Goal: Task Accomplishment & Management: Use online tool/utility

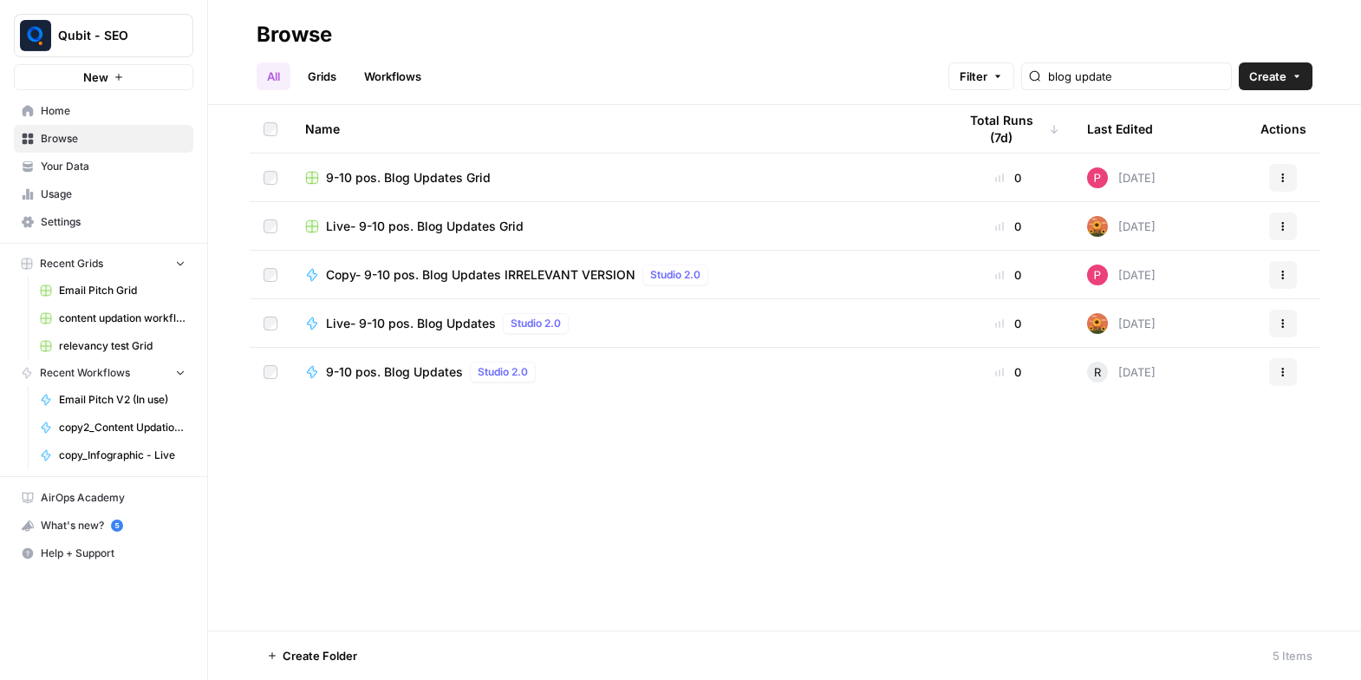
click at [369, 81] on link "Workflows" at bounding box center [393, 76] width 78 height 28
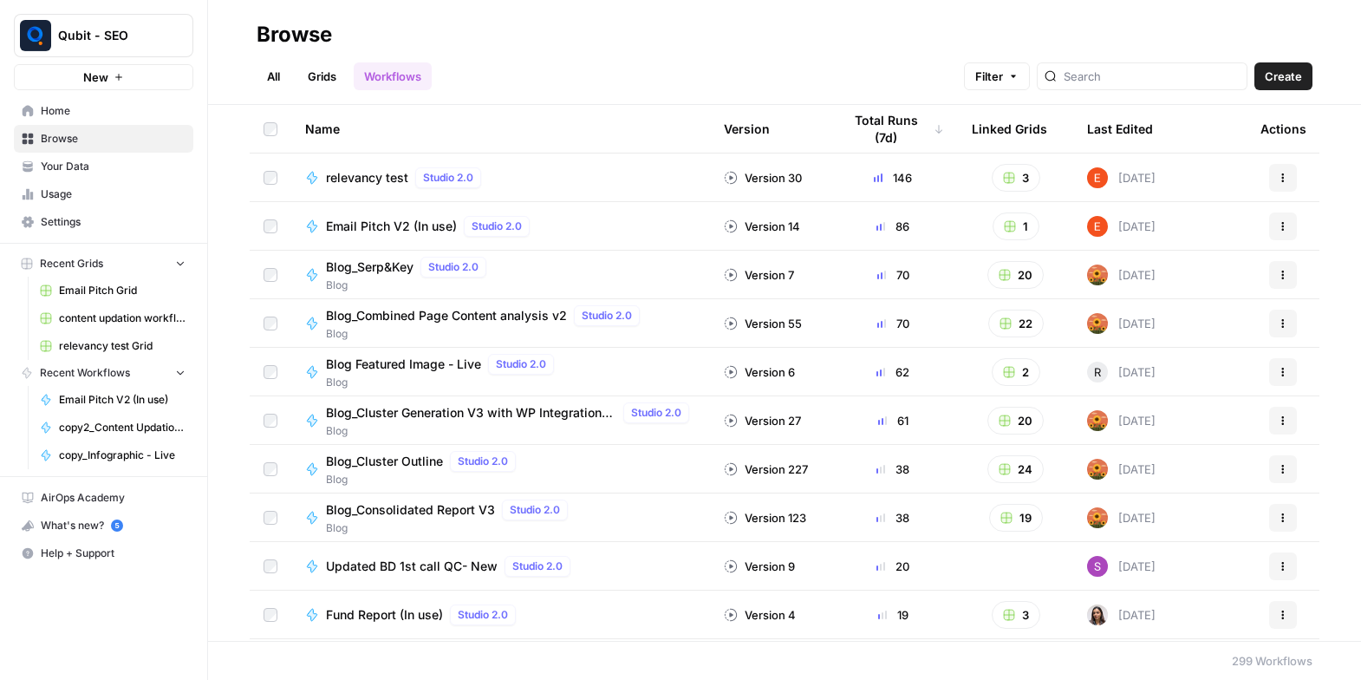
click at [889, 125] on div "Total Runs (7d)" at bounding box center [893, 129] width 102 height 48
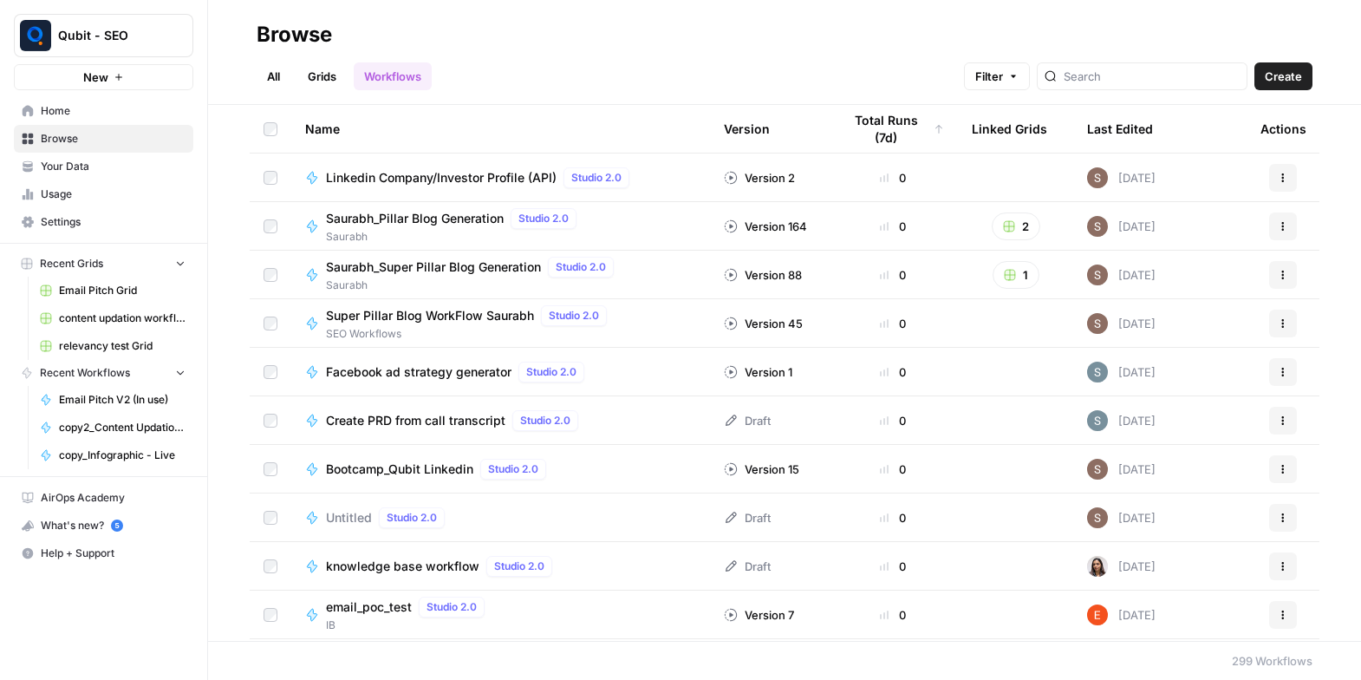
click at [889, 125] on div "Total Runs (7d)" at bounding box center [893, 129] width 102 height 48
click at [887, 123] on div "Total Runs (7d)" at bounding box center [886, 129] width 89 height 48
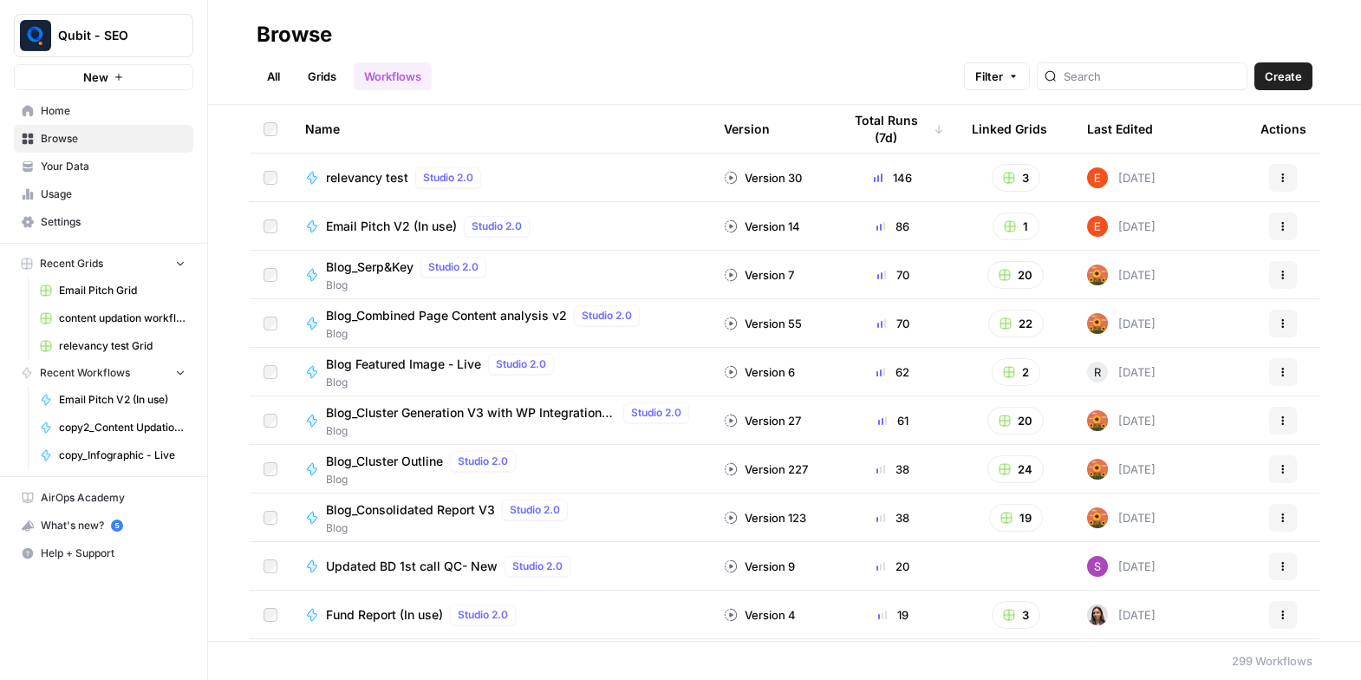
click at [443, 413] on span "Blog_Cluster Generation V3 with WP Integration [Live site]" at bounding box center [471, 412] width 290 height 17
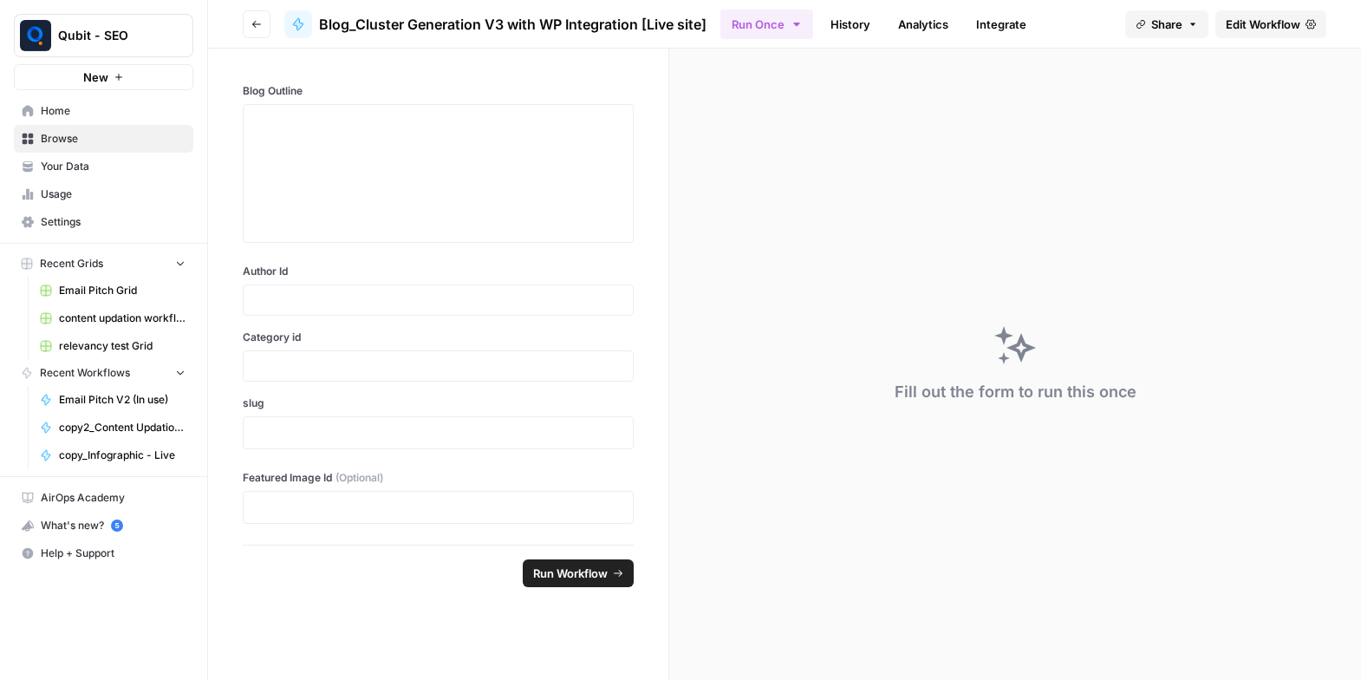
click at [1271, 35] on link "Edit Workflow" at bounding box center [1270, 24] width 111 height 28
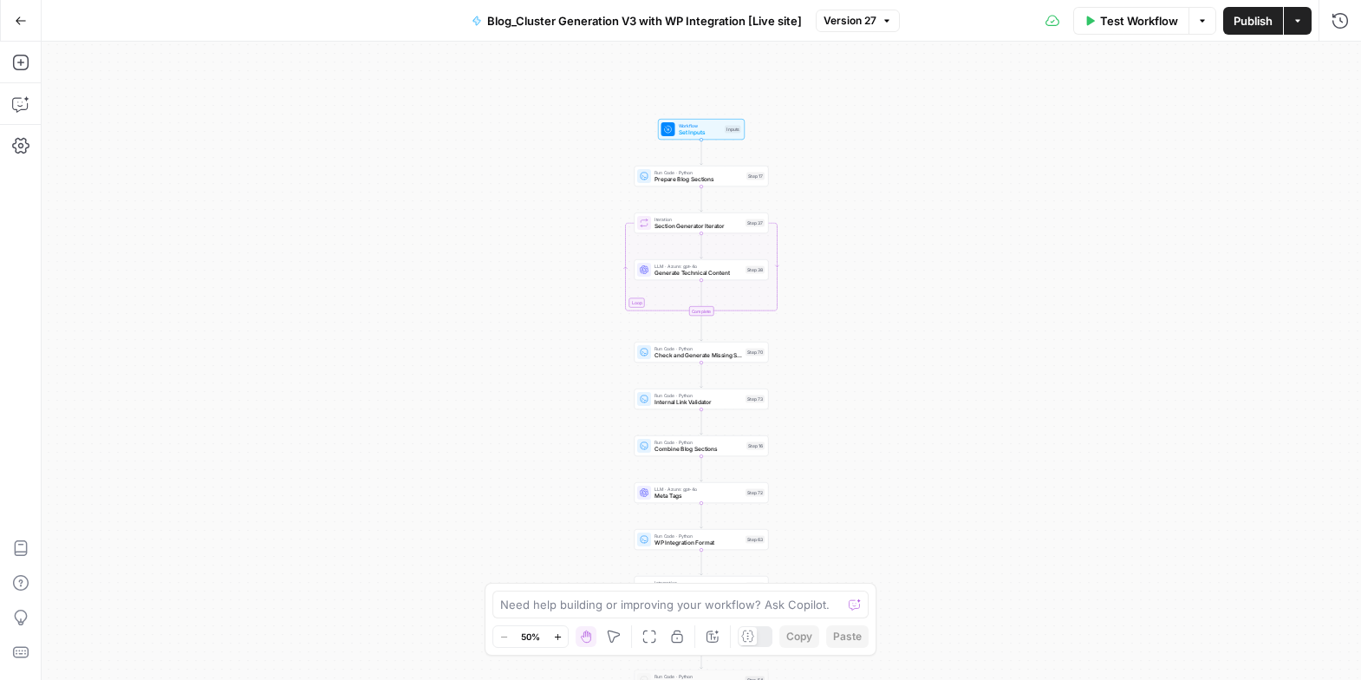
click at [303, 91] on div "Workflow Set Inputs Inputs Run Code · Python Prepare Blog Sections Step 17 Loop…" at bounding box center [701, 361] width 1319 height 638
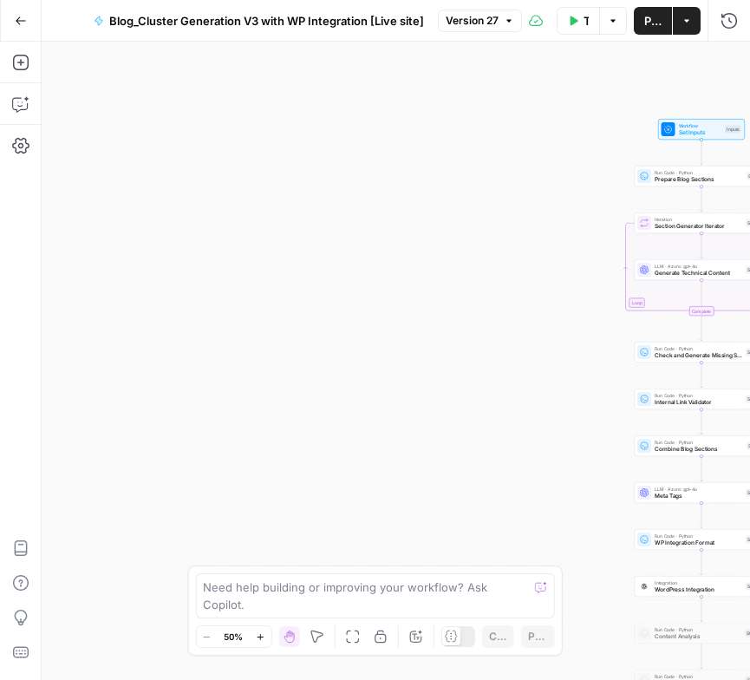
click at [585, 23] on span "Test Workflow" at bounding box center [585, 20] width 5 height 17
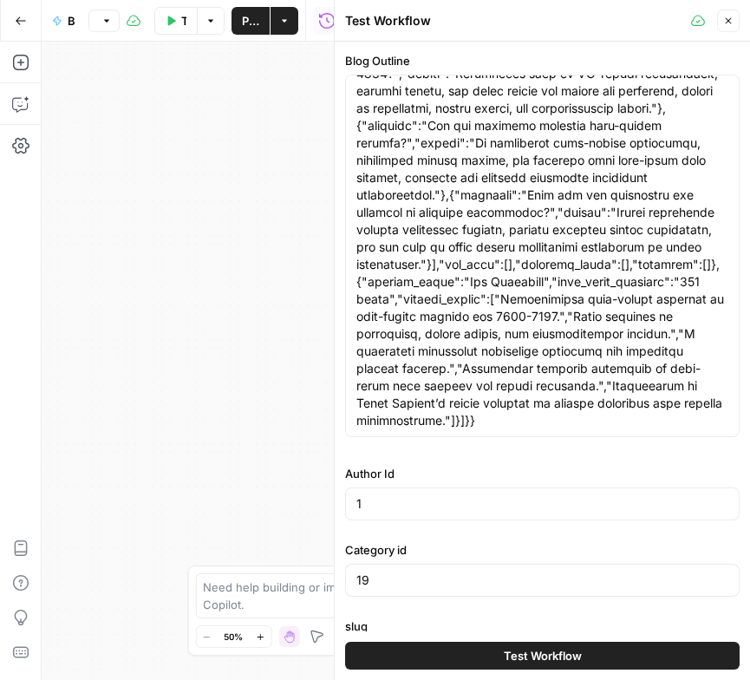
click at [717, 9] on header "Test Workflow Close" at bounding box center [542, 21] width 415 height 42
click at [723, 16] on icon "button" at bounding box center [728, 21] width 10 height 10
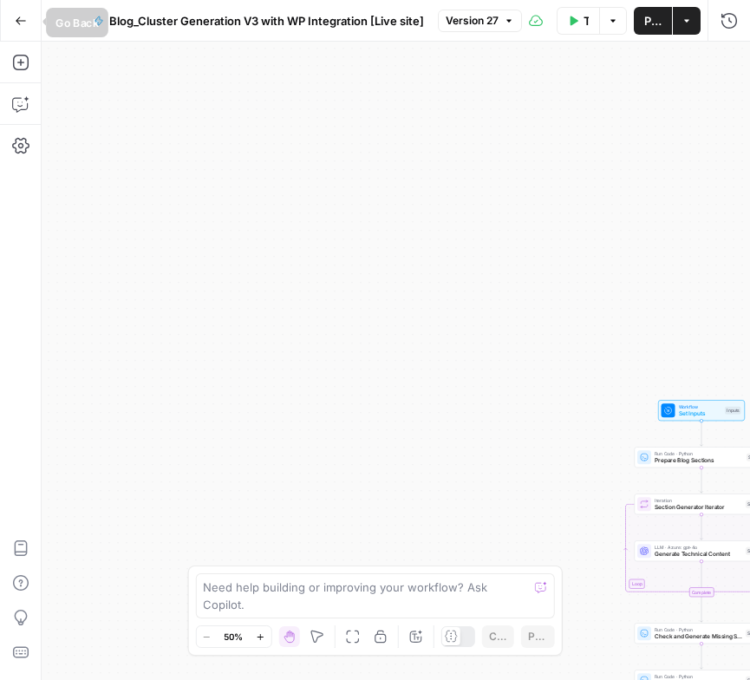
click at [19, 19] on icon "button" at bounding box center [21, 21] width 12 height 12
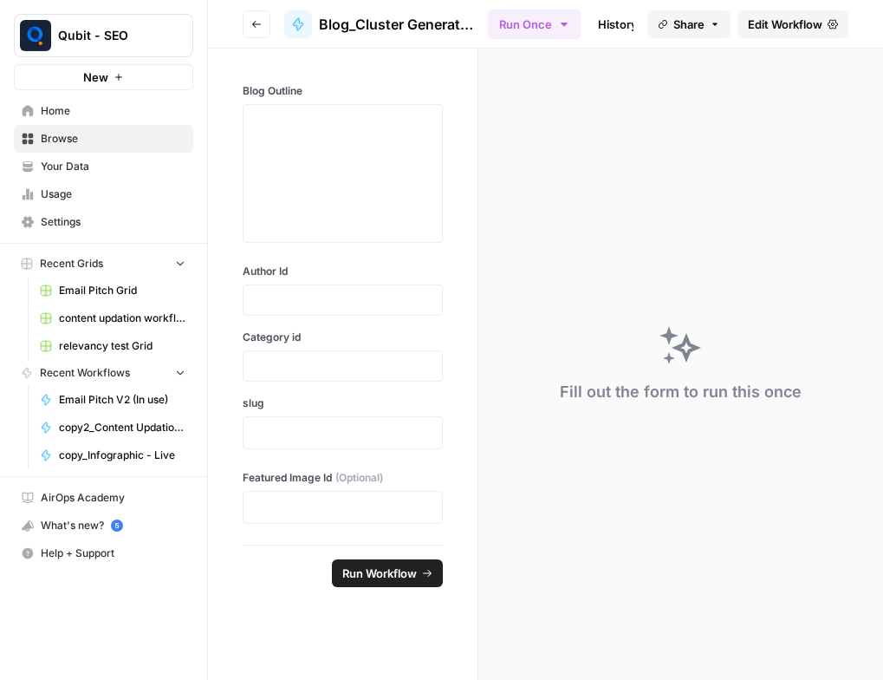
drag, startPoint x: 227, startPoint y: 75, endPoint x: 448, endPoint y: 374, distance: 372.6
click at [448, 374] on div "Blog Outline Author Id Category id slug Featured Image Id (Optional)" at bounding box center [343, 297] width 270 height 496
click at [460, 360] on div "Blog Outline Author Id Category id slug Featured Image Id (Optional)" at bounding box center [343, 297] width 270 height 496
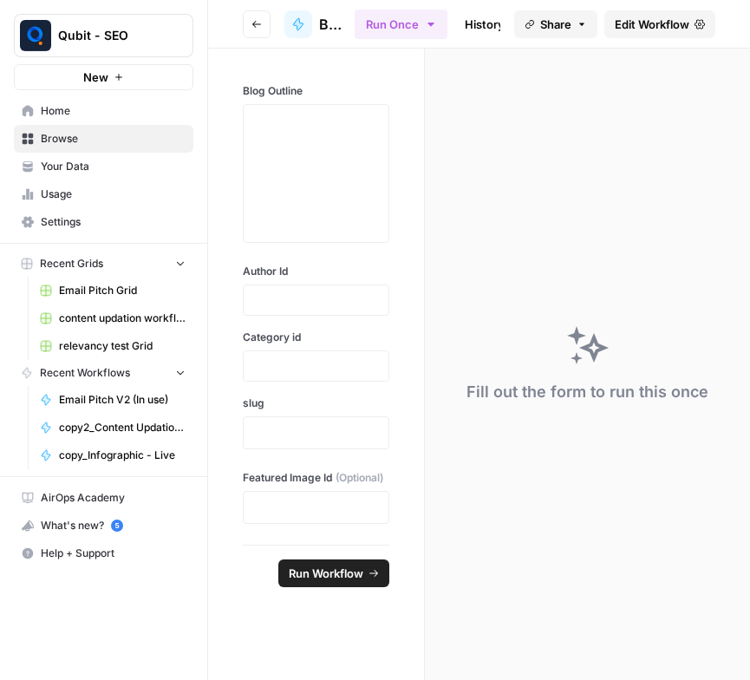
click at [272, 19] on header "Go back Blog_Cluster Generation V3 with WP Integration [Live site] Run Once His…" at bounding box center [479, 24] width 542 height 49
click at [257, 29] on button "Go back" at bounding box center [257, 24] width 28 height 28
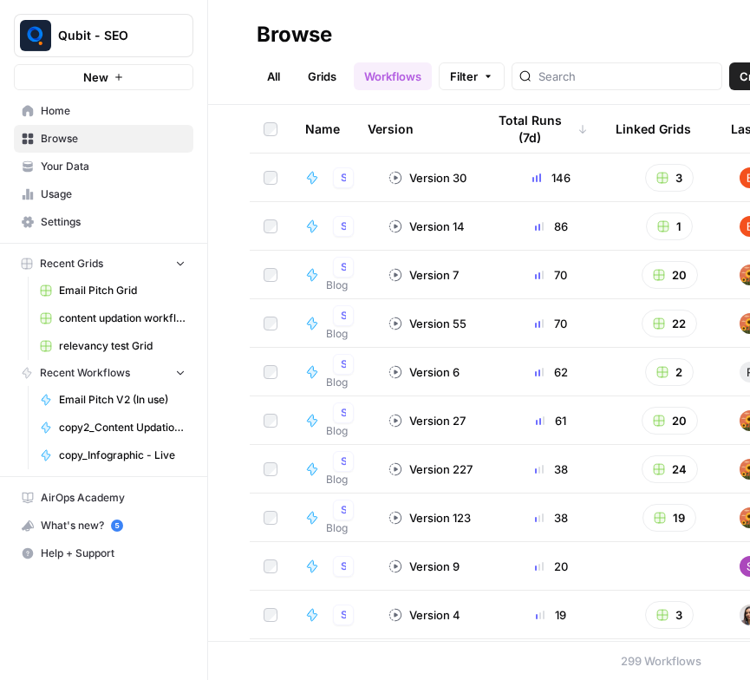
click at [225, 561] on div "Name Version Total Runs (7d) Linked Grids Last Edited Actions relevancy test St…" at bounding box center [479, 373] width 542 height 536
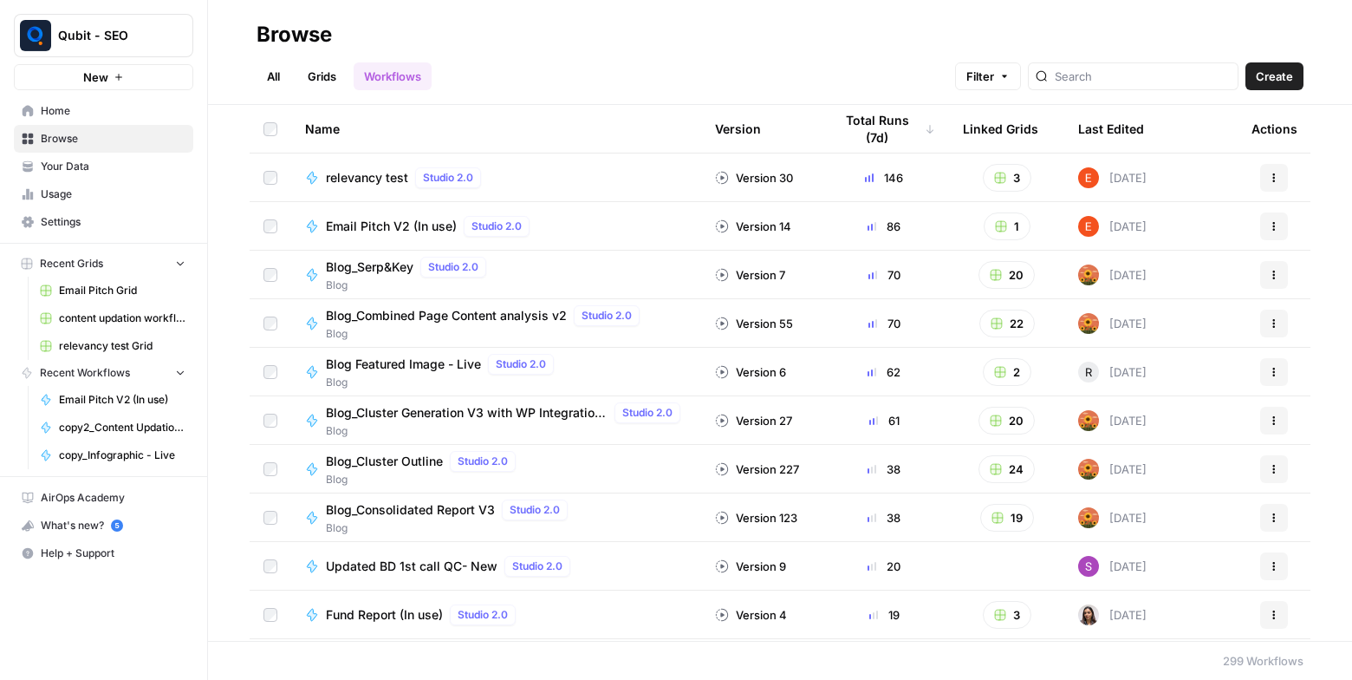
click at [361, 261] on span "Blog_Serp&Key" at bounding box center [370, 266] width 88 height 17
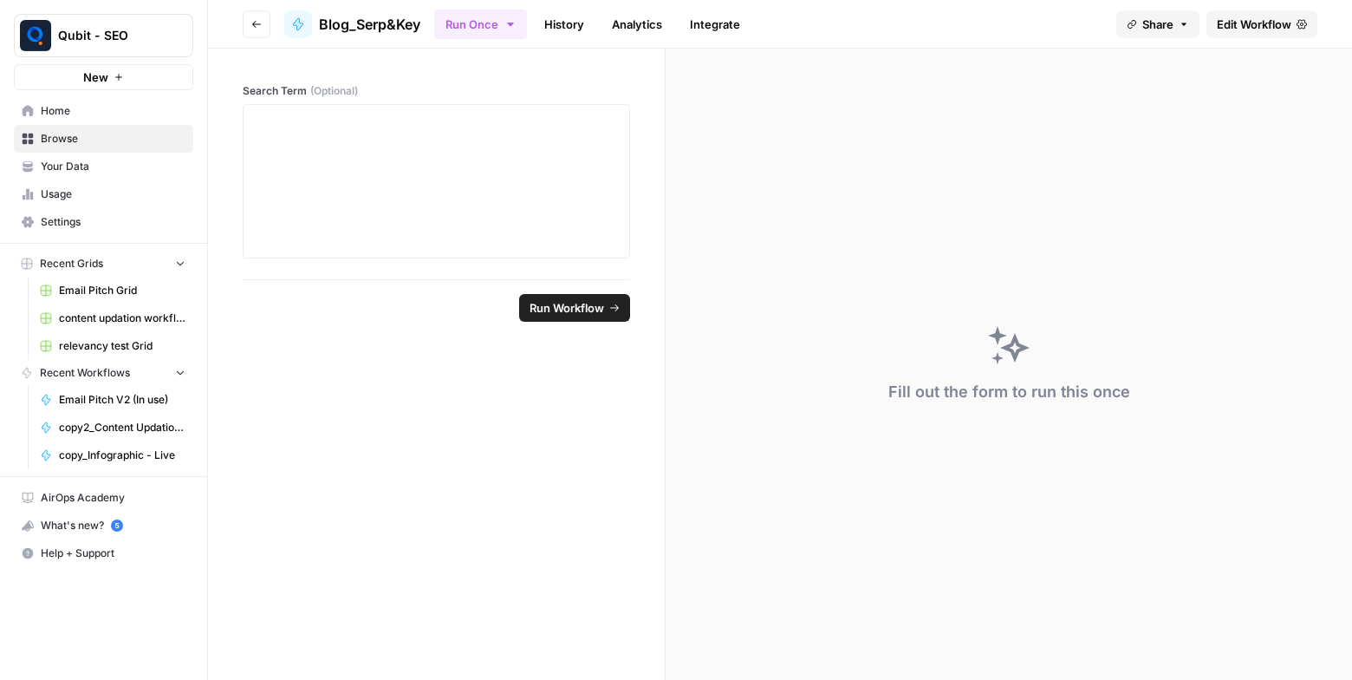
click at [1236, 29] on span "Edit Workflow" at bounding box center [1254, 24] width 75 height 17
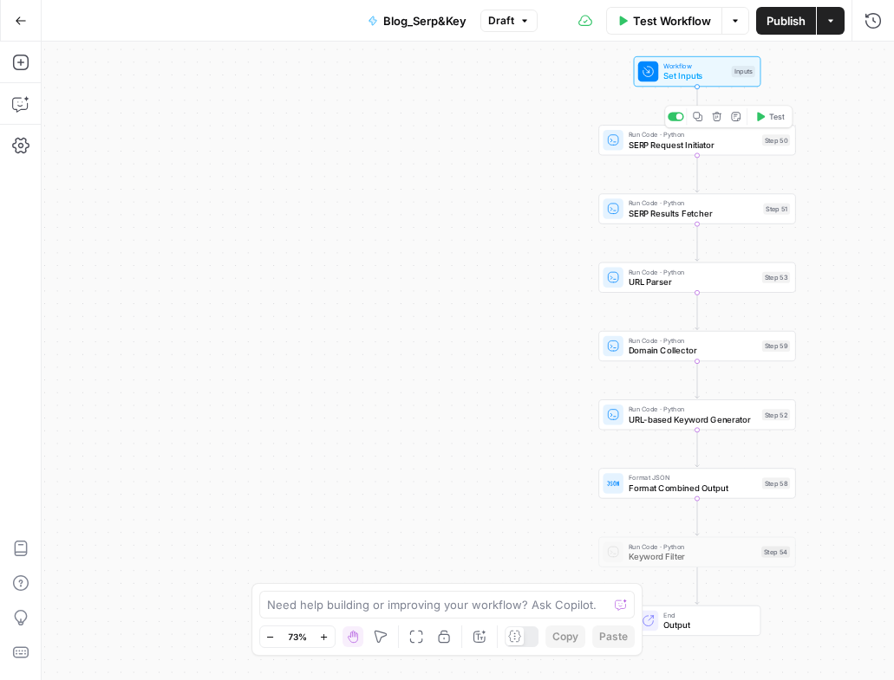
click at [629, 148] on span "SERP Request Initiator" at bounding box center [692, 145] width 128 height 13
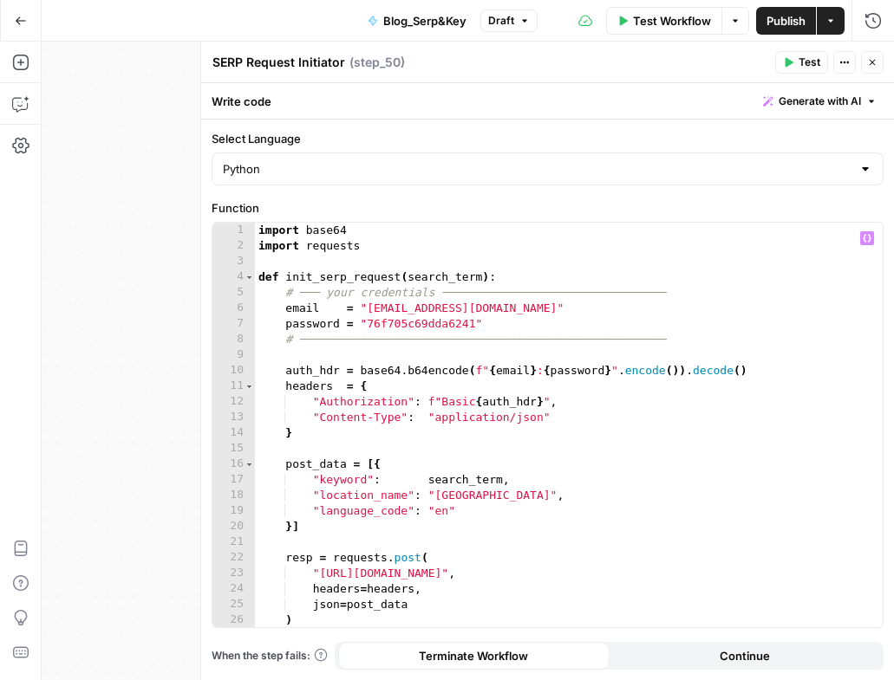
click at [459, 275] on div "import base64 import requests def init_serp_request ( search_term ) : # ─── you…" at bounding box center [562, 441] width 615 height 436
type textarea "**********"
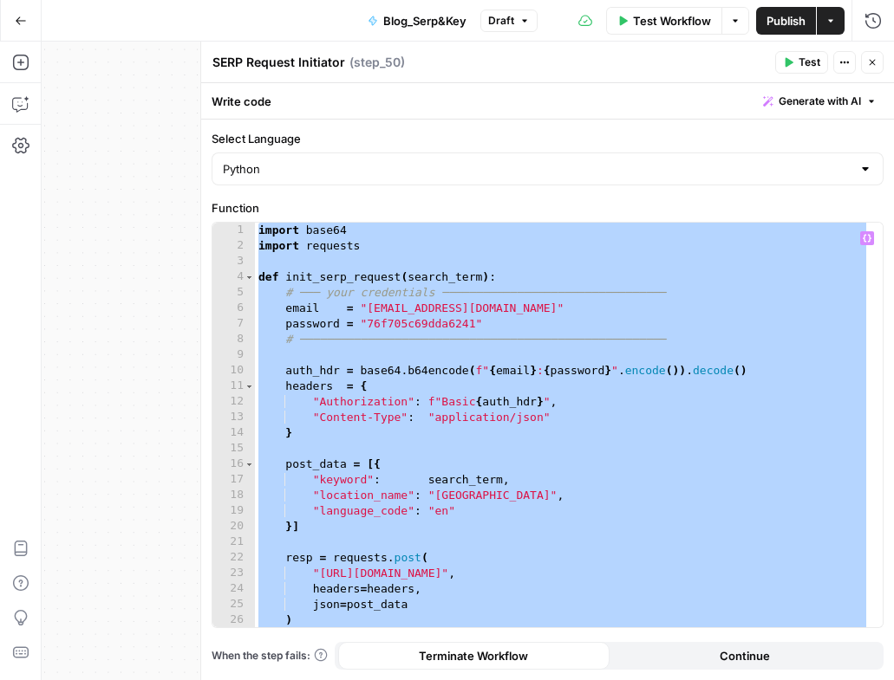
click at [867, 62] on icon "button" at bounding box center [872, 62] width 10 height 10
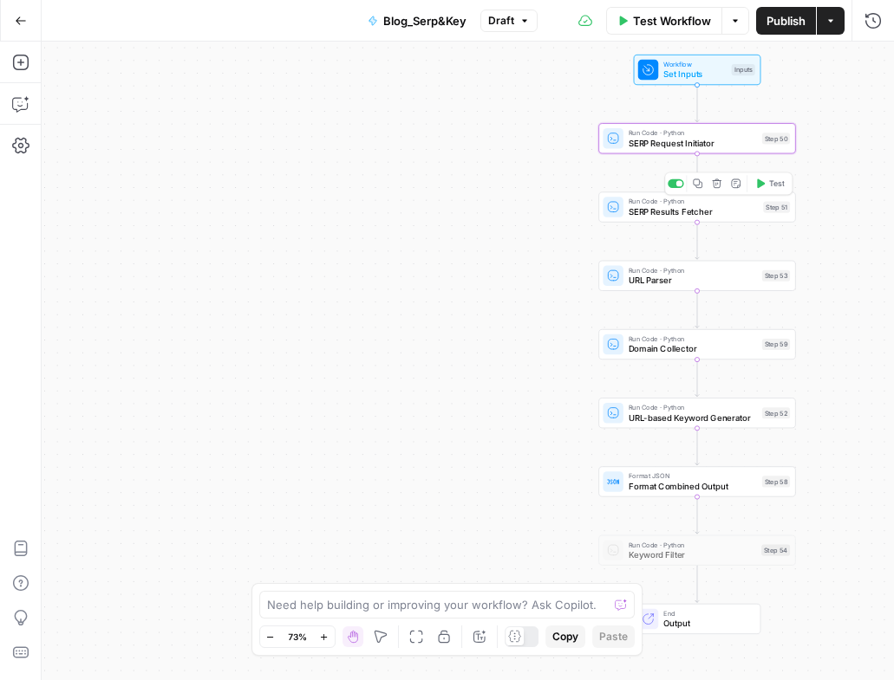
click at [645, 213] on span "SERP Results Fetcher" at bounding box center [693, 211] width 130 height 13
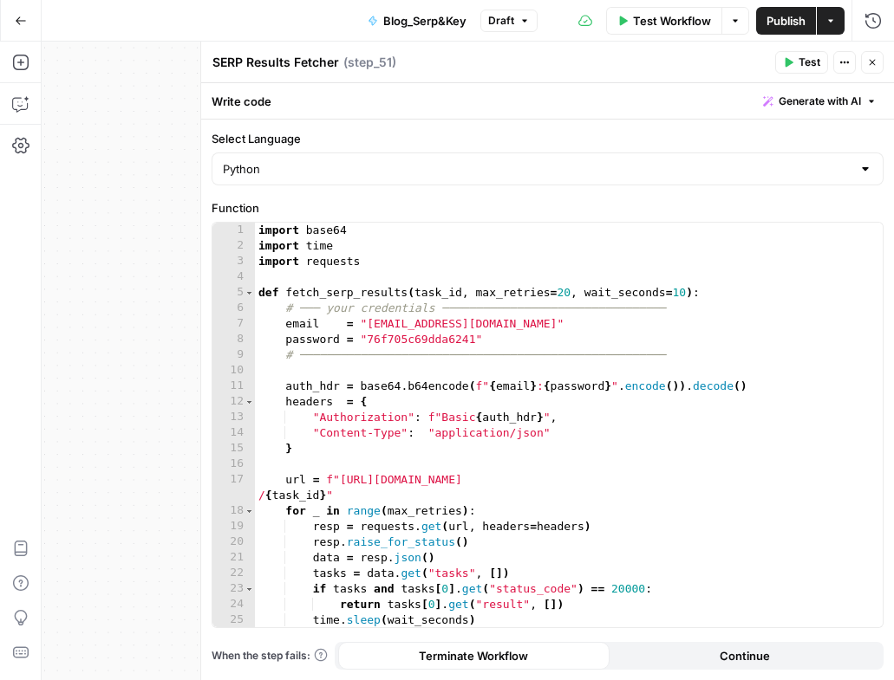
click at [466, 334] on div "import base64 import time import requests def fetch_serp_results ( task_id , ma…" at bounding box center [562, 441] width 615 height 436
type textarea "**********"
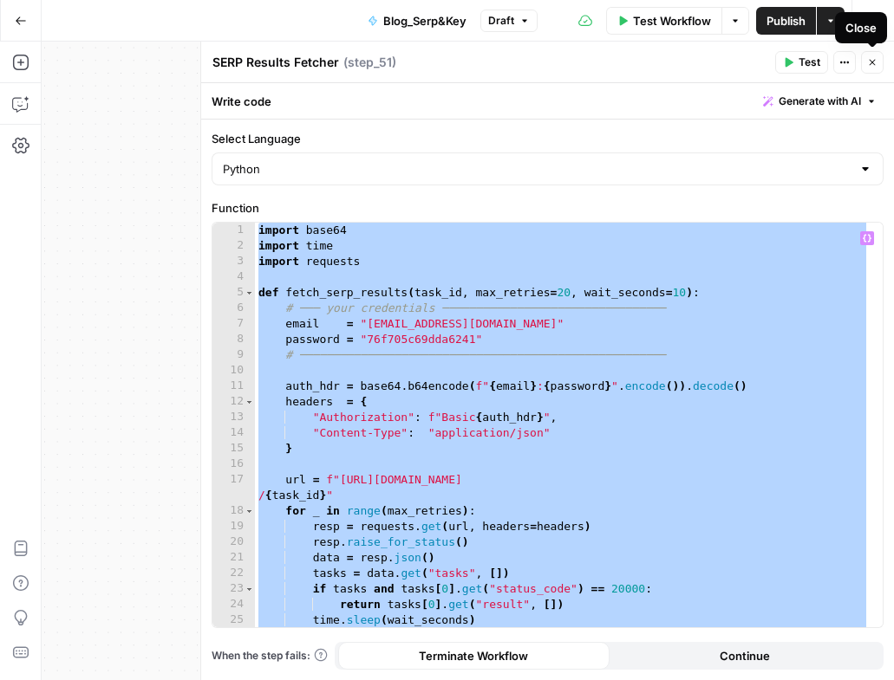
click at [869, 54] on button "Close" at bounding box center [872, 62] width 23 height 23
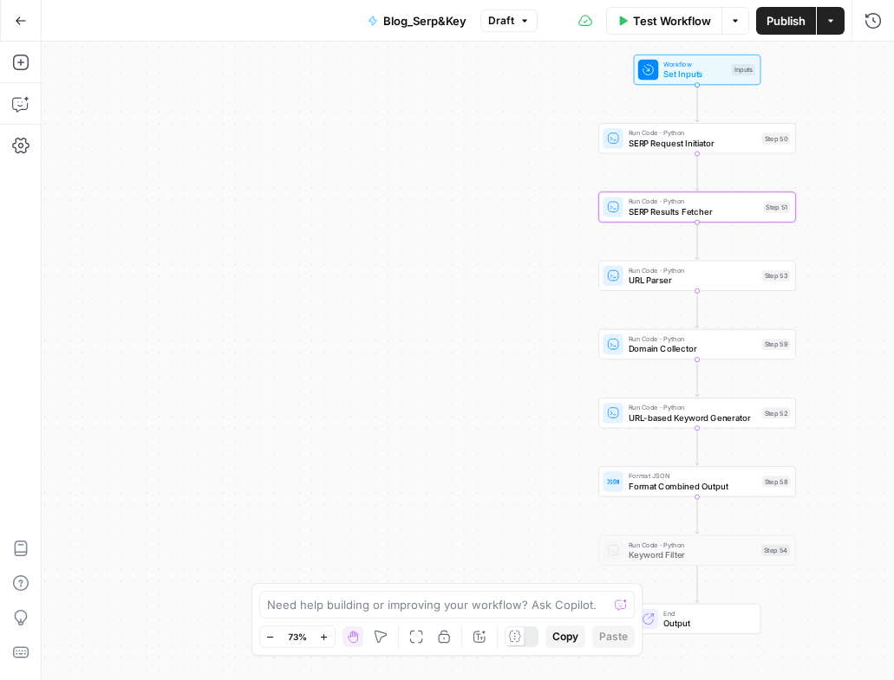
click at [643, 284] on span "URL Parser" at bounding box center [692, 280] width 128 height 13
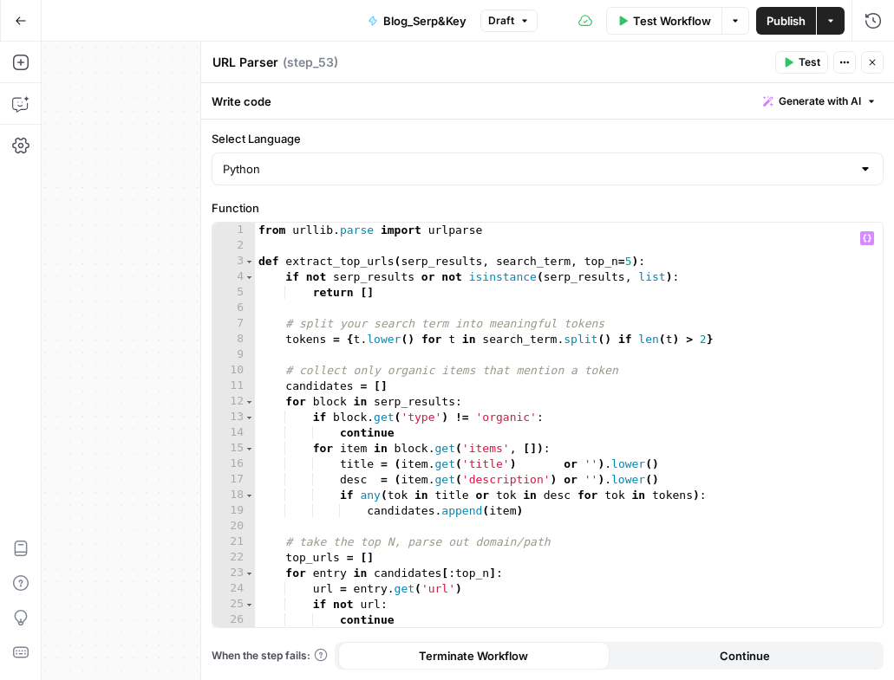
click at [472, 292] on div "from urllib . parse import urlparse def extract_top_urls ( serp_results , searc…" at bounding box center [562, 441] width 615 height 436
type textarea "**********"
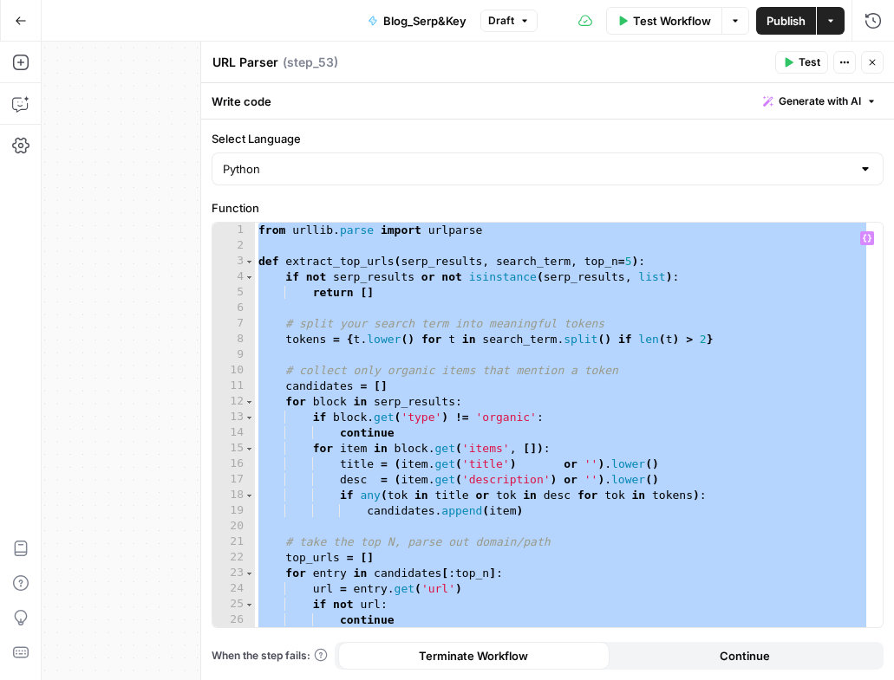
click at [869, 68] on button "Close" at bounding box center [872, 62] width 23 height 23
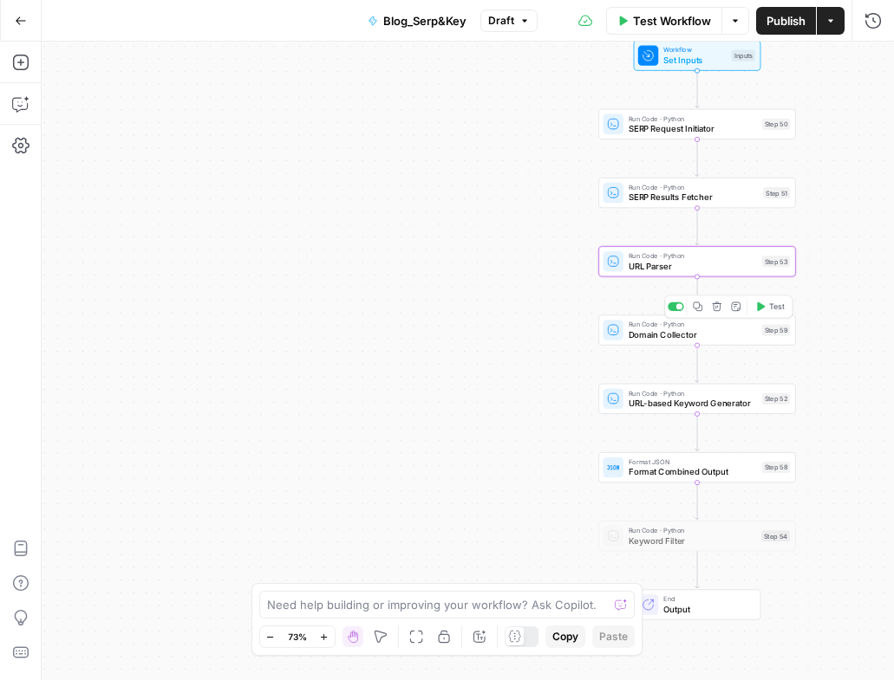
click at [650, 338] on span "Domain Collector" at bounding box center [692, 335] width 128 height 13
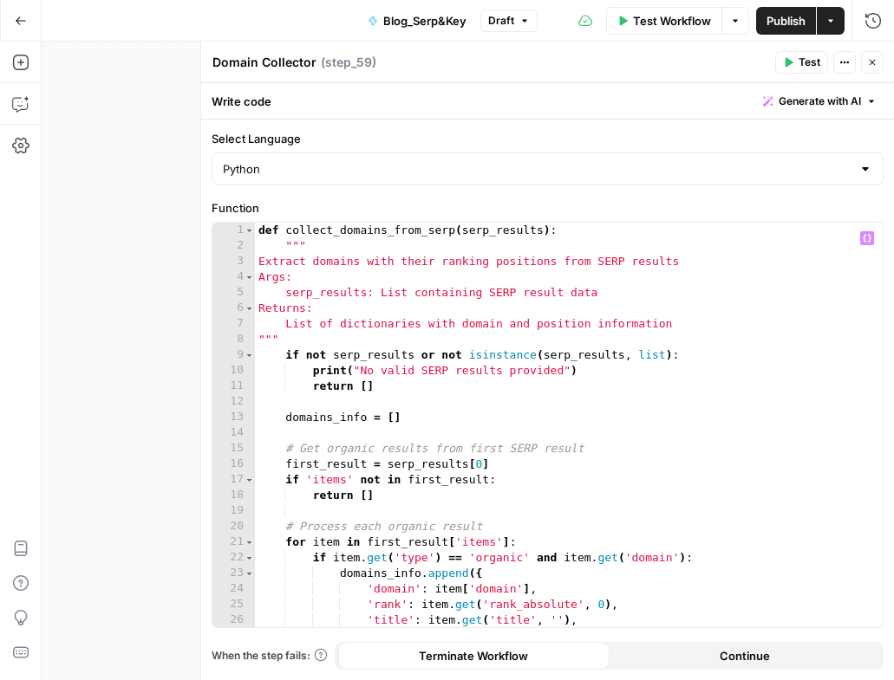
click at [508, 306] on div "def collect_domains_from_serp ( serp_results ) : """ Extract domains with their…" at bounding box center [562, 441] width 615 height 436
type textarea "**********"
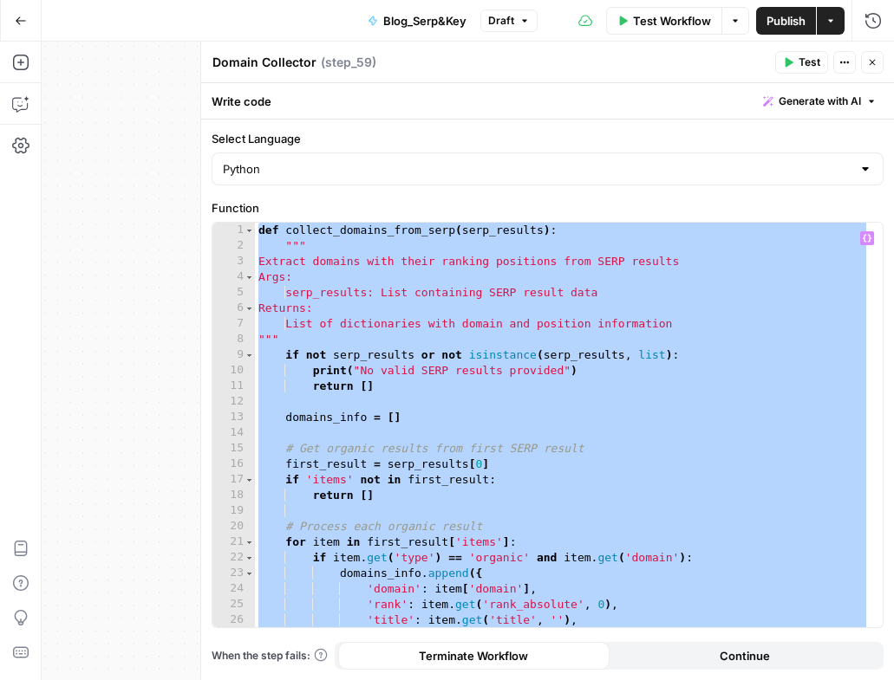
scroll to position [110, 0]
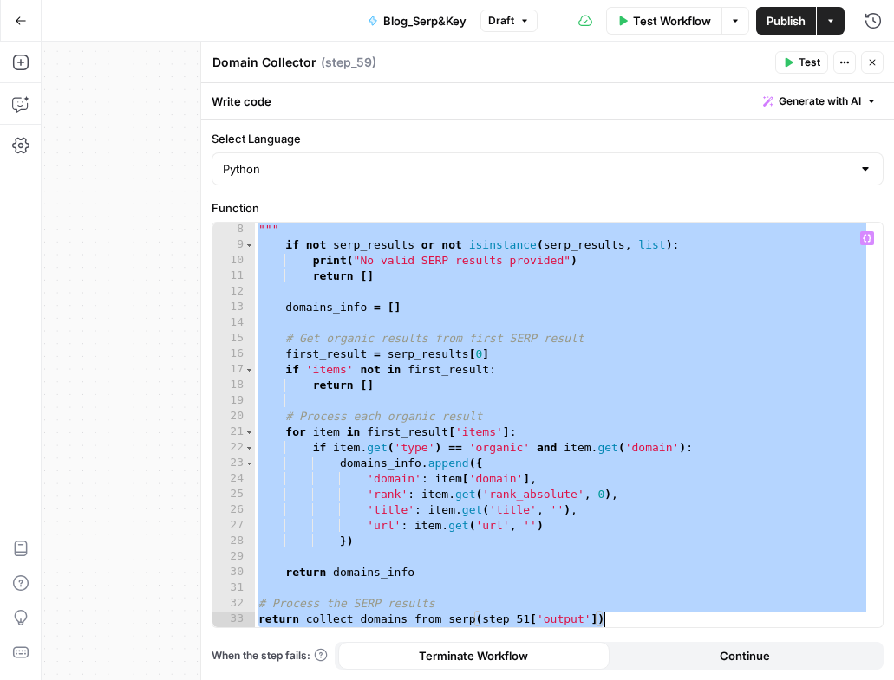
click at [126, 230] on div "Workflow Set Inputs Inputs Run Code · Python SERP Request Initiator Step 50 Run…" at bounding box center [468, 361] width 852 height 639
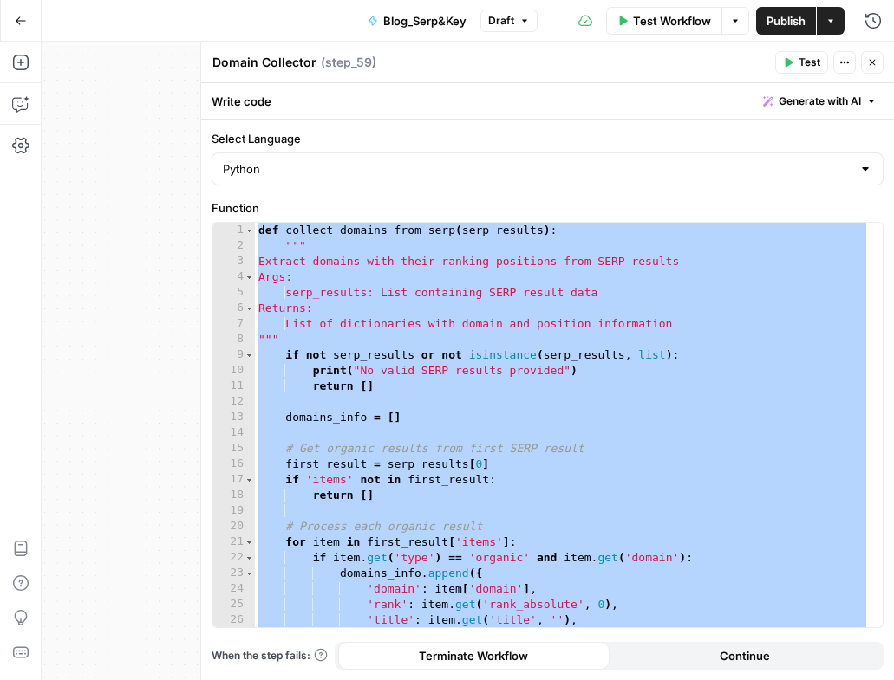
click at [872, 59] on icon "button" at bounding box center [872, 62] width 10 height 10
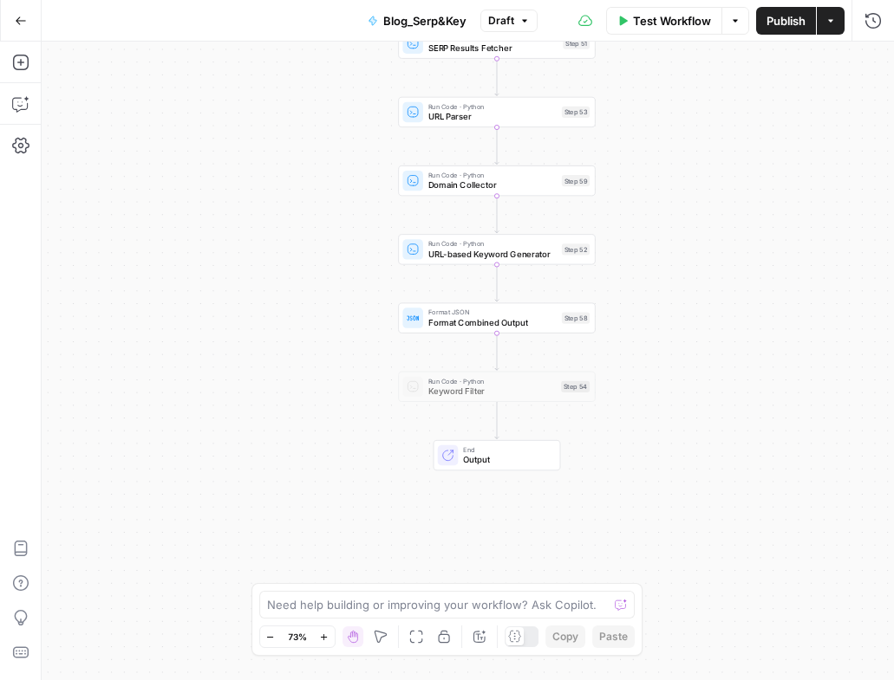
drag, startPoint x: 471, startPoint y: 356, endPoint x: 299, endPoint y: 583, distance: 284.0
click at [299, 583] on div "Workflow Set Inputs Inputs Run Code · Python SERP Request Initiator Step 50 Run…" at bounding box center [468, 361] width 852 height 639
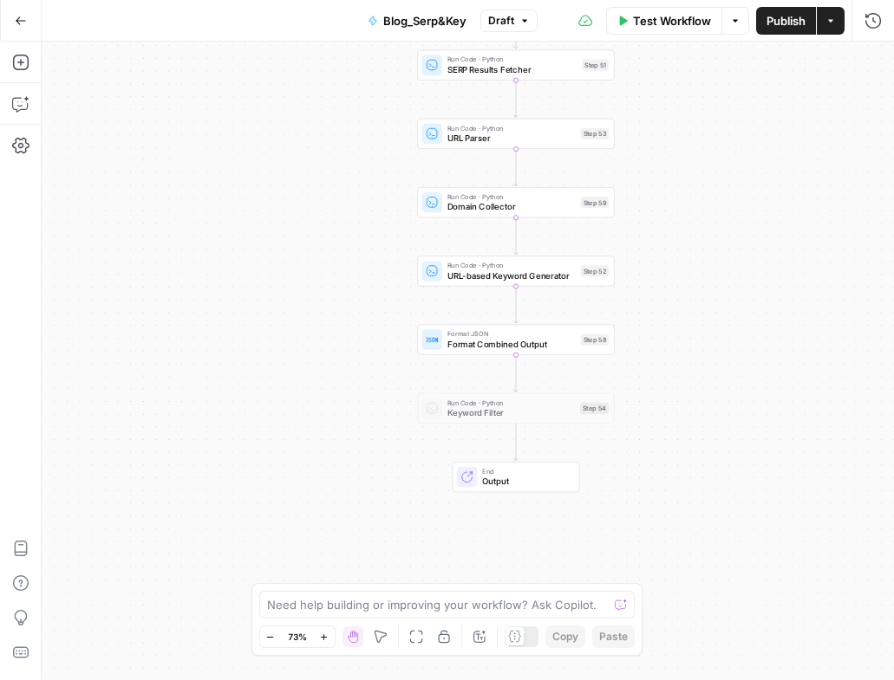
drag, startPoint x: 641, startPoint y: 332, endPoint x: 661, endPoint y: 380, distance: 51.7
click at [661, 380] on div "Workflow Set Inputs Inputs Run Code · Python SERP Request Initiator Step 50 Run…" at bounding box center [468, 361] width 852 height 639
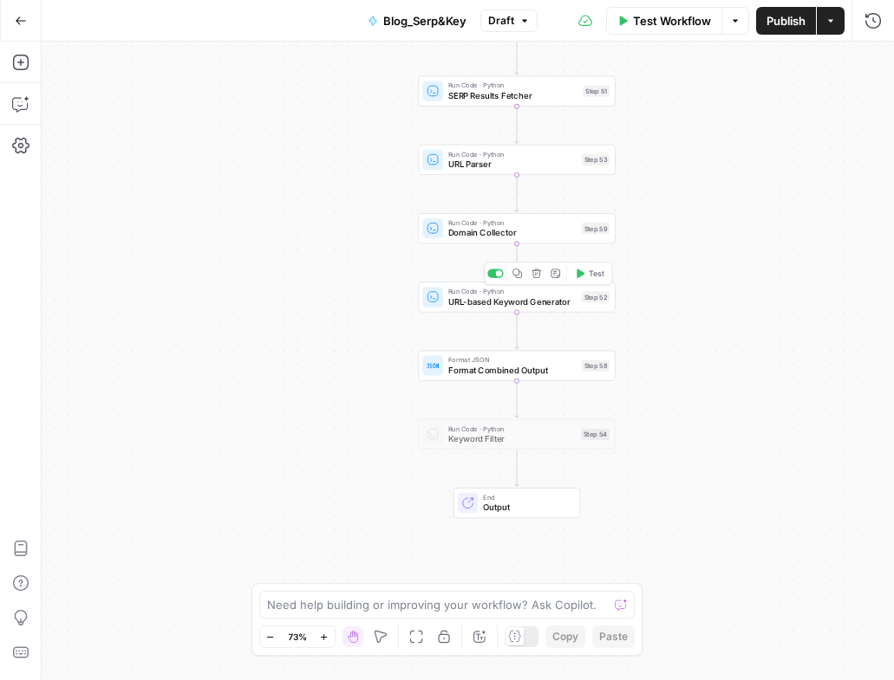
click at [472, 308] on div "Run Code · Python URL-based Keyword Generator Step 52 Copy step Delete step Add…" at bounding box center [516, 297] width 197 height 30
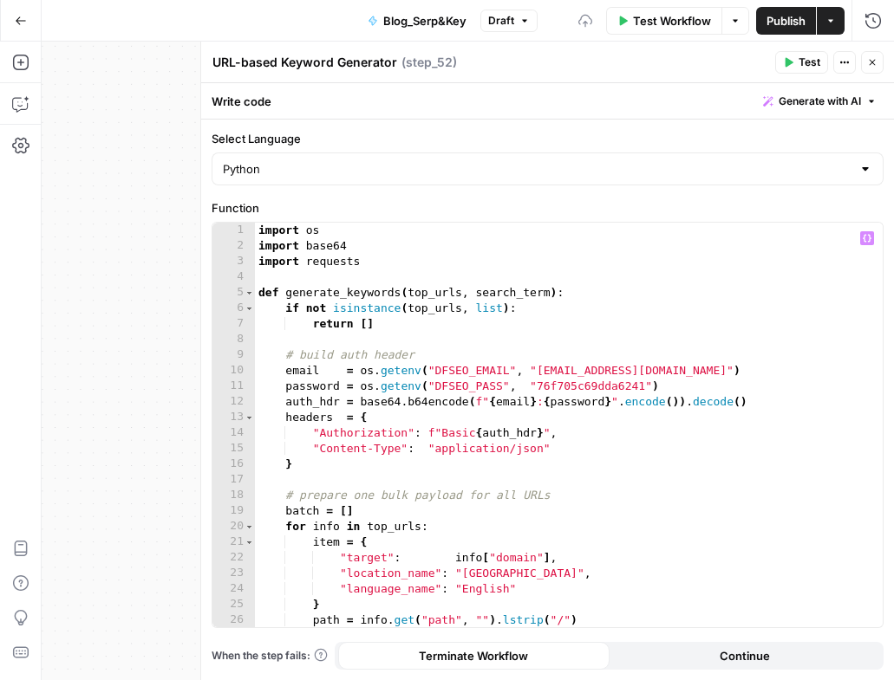
click at [480, 360] on div "import os import base64 import requests def generate_keywords ( top_urls , sear…" at bounding box center [562, 441] width 615 height 436
type textarea "**********"
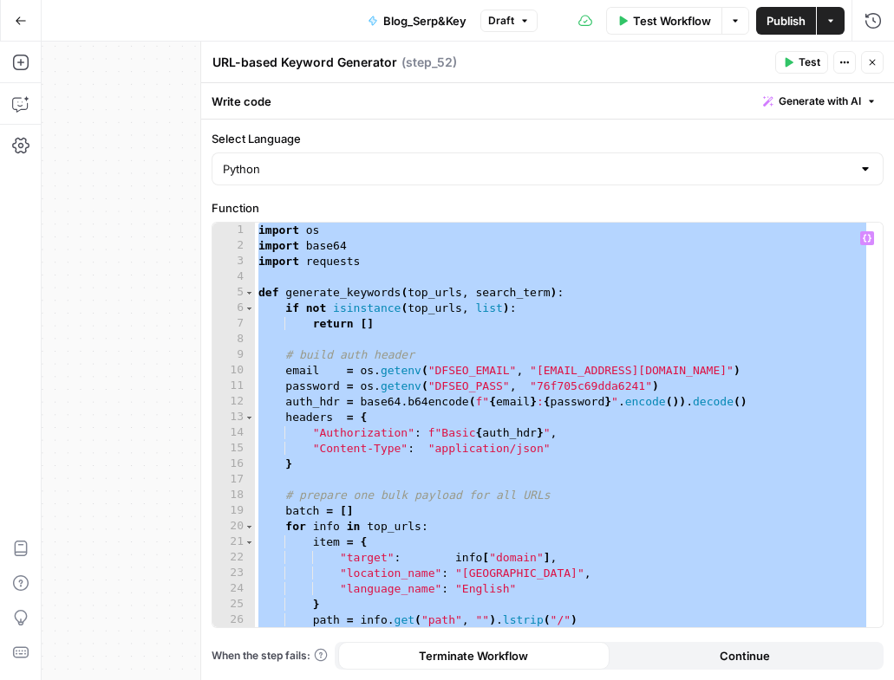
click at [869, 68] on button "Close" at bounding box center [872, 62] width 23 height 23
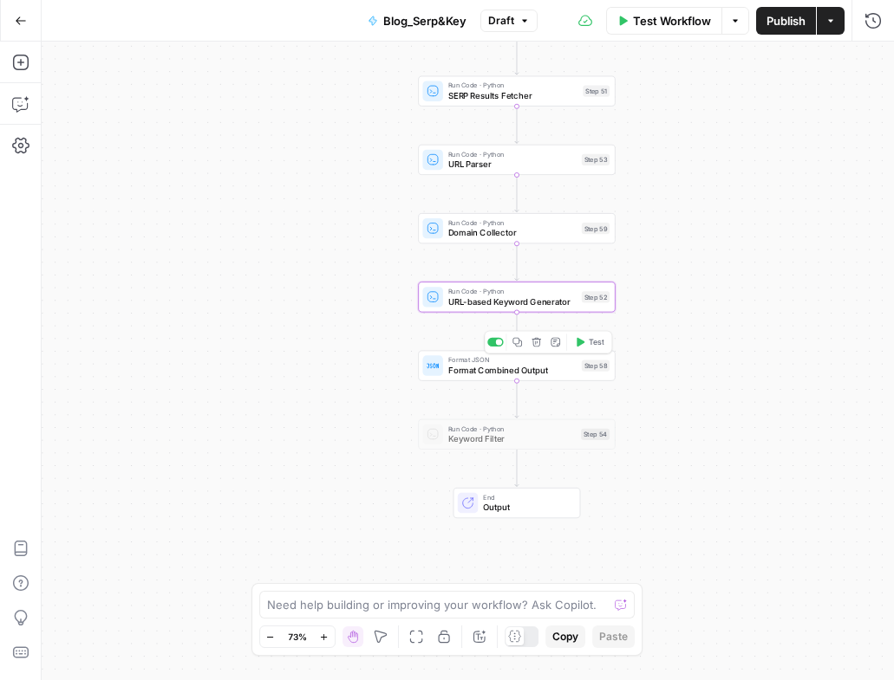
click at [490, 379] on div "Format JSON Format Combined Output Step 58 Copy step Delete step Add Note Test" at bounding box center [516, 365] width 197 height 30
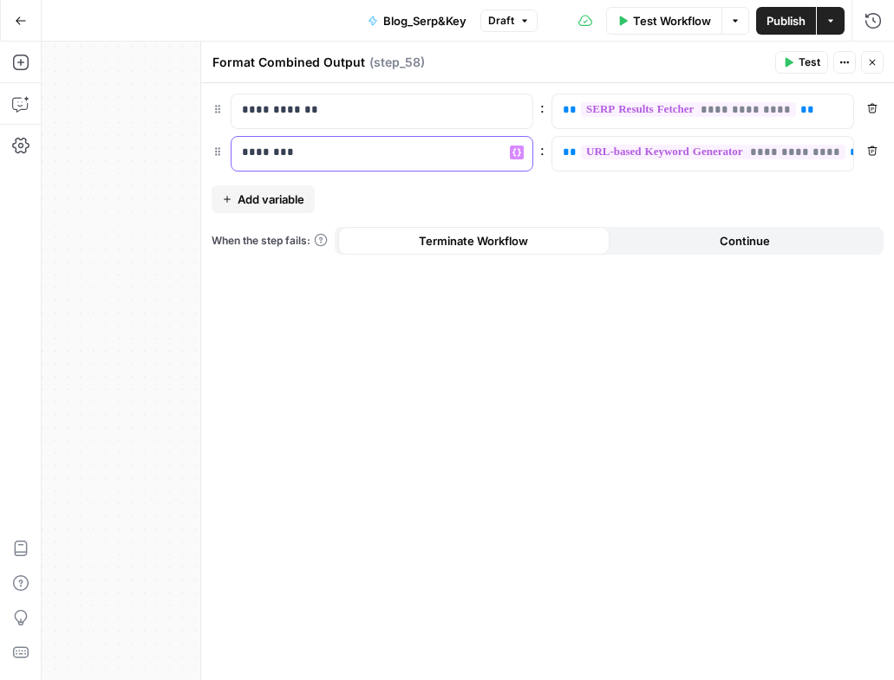
drag, startPoint x: 811, startPoint y: 205, endPoint x: 606, endPoint y: 206, distance: 204.6
click at [604, 208] on div "**********" at bounding box center [547, 381] width 693 height 597
click at [873, 70] on button "Close" at bounding box center [872, 62] width 23 height 23
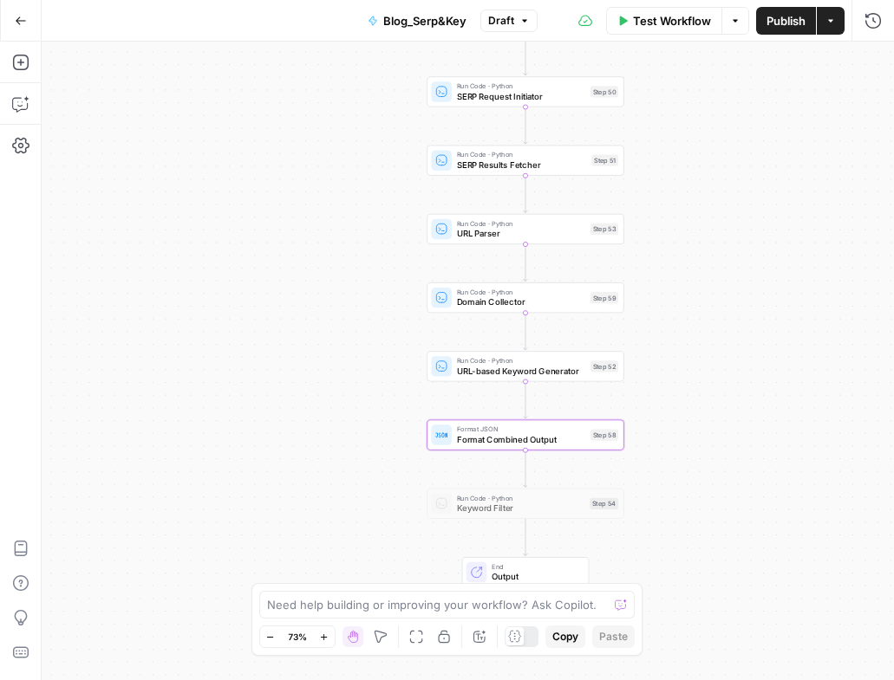
drag, startPoint x: 720, startPoint y: 333, endPoint x: 726, endPoint y: 384, distance: 51.5
click at [726, 384] on div "Workflow Set Inputs Inputs Run Code · Python SERP Request Initiator Step 50 Run…" at bounding box center [468, 361] width 852 height 639
click at [480, 371] on span "URL-based Keyword Generator" at bounding box center [521, 371] width 128 height 13
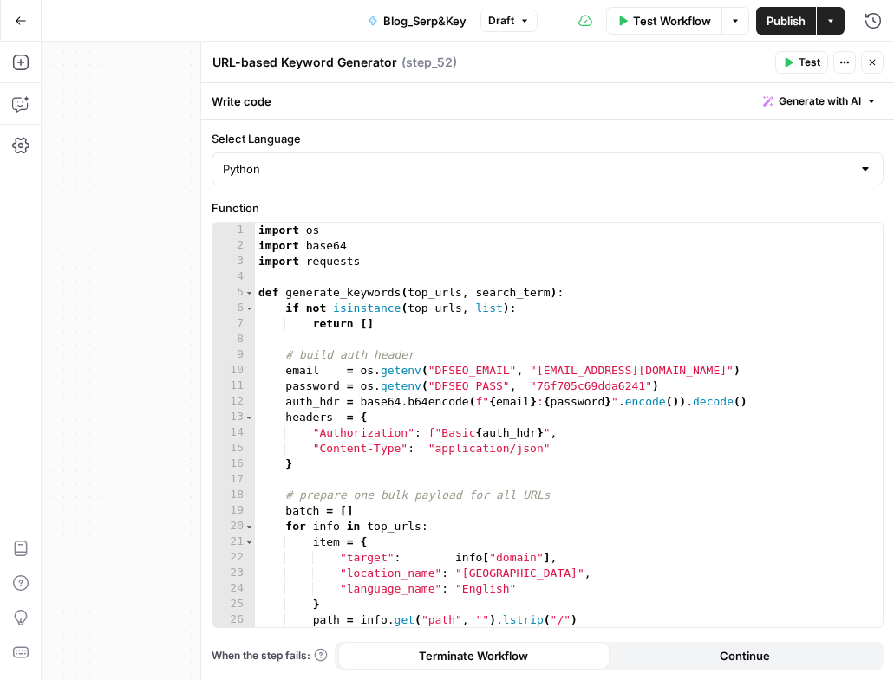
click at [877, 62] on button "Close" at bounding box center [872, 62] width 23 height 23
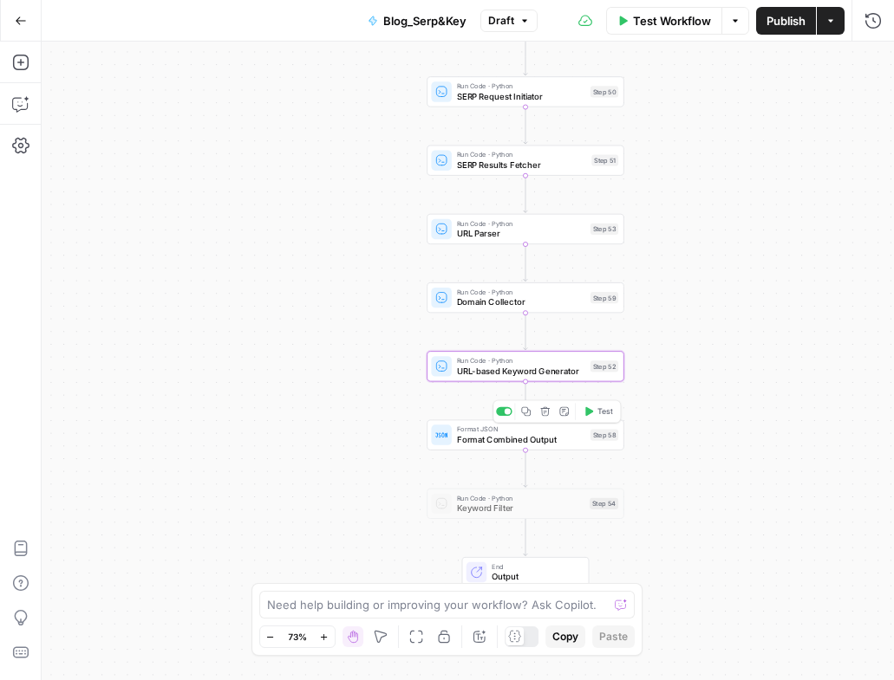
click at [510, 449] on div "Format JSON Format Combined Output Step 58 Copy step Delete step Add Note Test" at bounding box center [525, 435] width 197 height 30
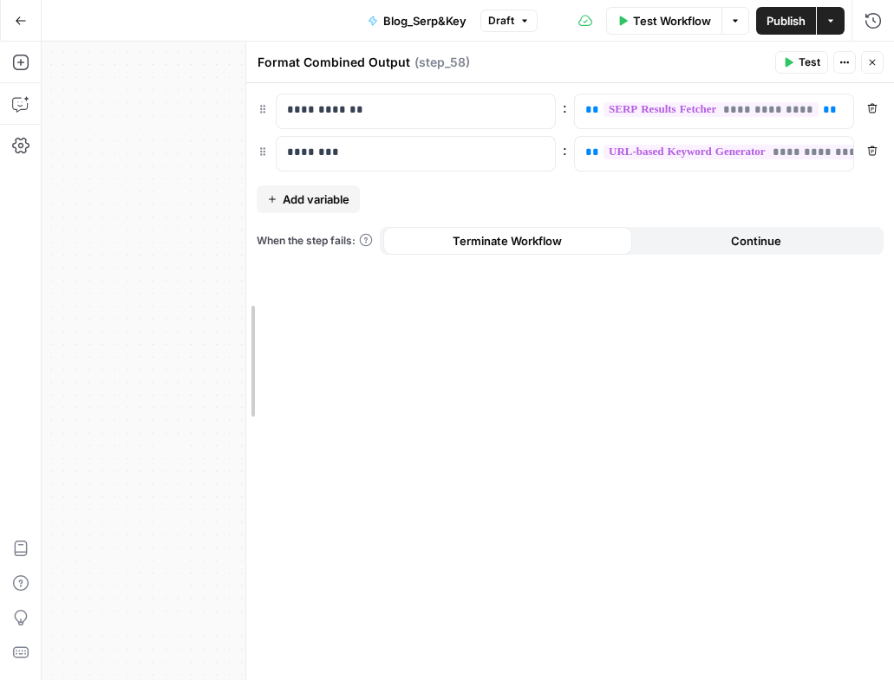
drag, startPoint x: 209, startPoint y: 49, endPoint x: 236, endPoint y: 80, distance: 40.5
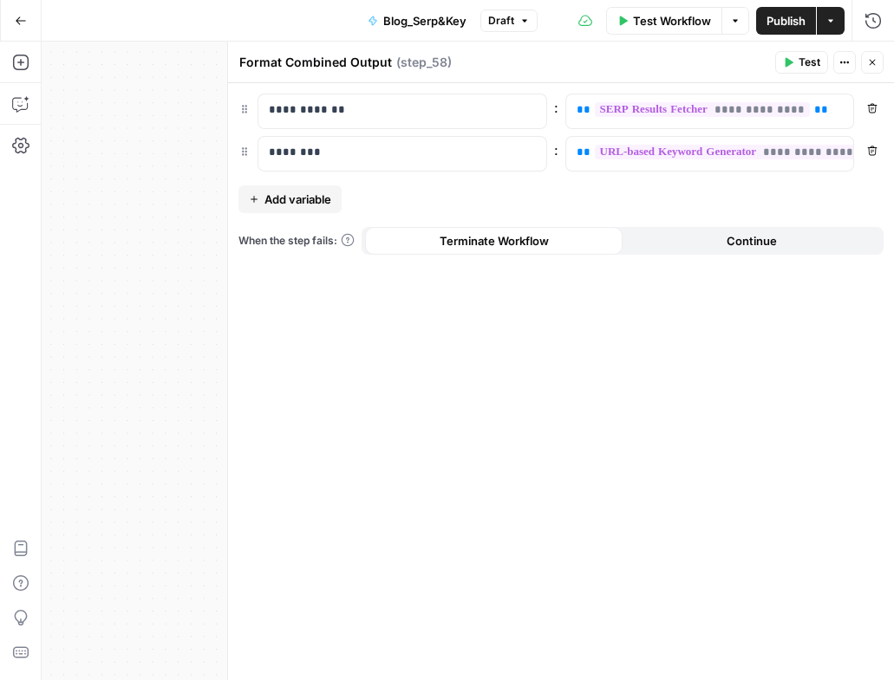
drag, startPoint x: 239, startPoint y: 60, endPoint x: 437, endPoint y: 79, distance: 198.6
click at [437, 79] on header "Format Combined Output Format Combined Output ( step_58 ) Test Actions Close" at bounding box center [561, 63] width 666 height 42
click at [861, 64] on button "Close" at bounding box center [872, 62] width 23 height 23
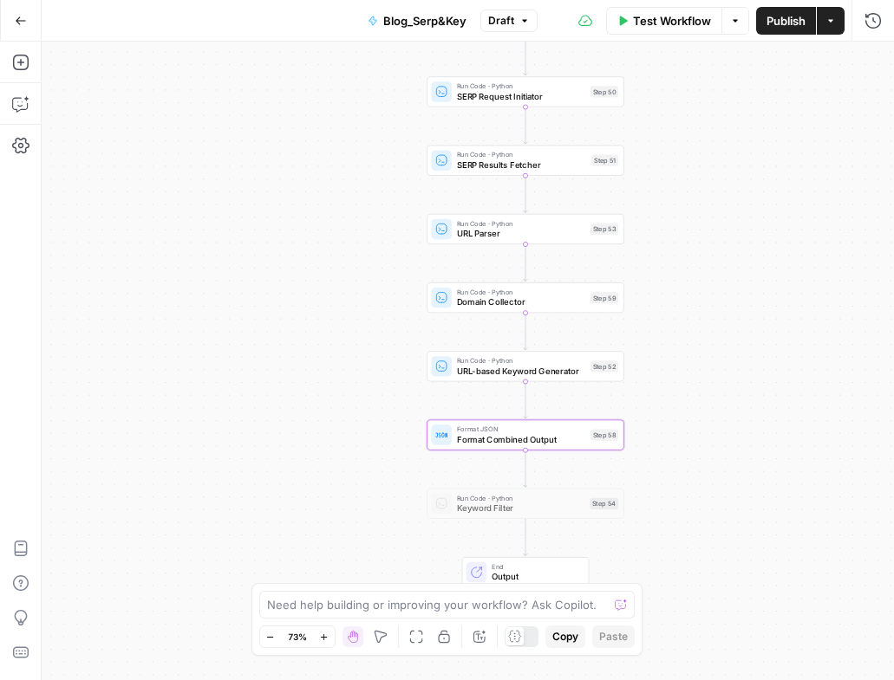
click at [503, 450] on div "Format JSON Format Combined Output Step 58 Copy step Delete step Add Note Test" at bounding box center [525, 435] width 197 height 30
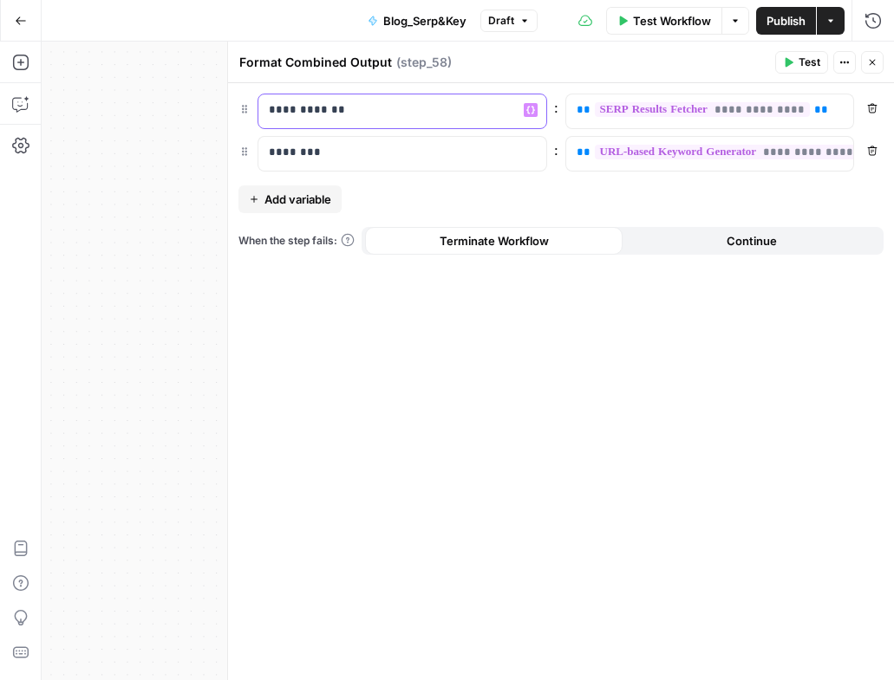
click at [341, 111] on p "**********" at bounding box center [402, 109] width 267 height 17
click at [309, 165] on div "********" at bounding box center [388, 154] width 260 height 34
click at [873, 64] on icon "button" at bounding box center [872, 62] width 10 height 10
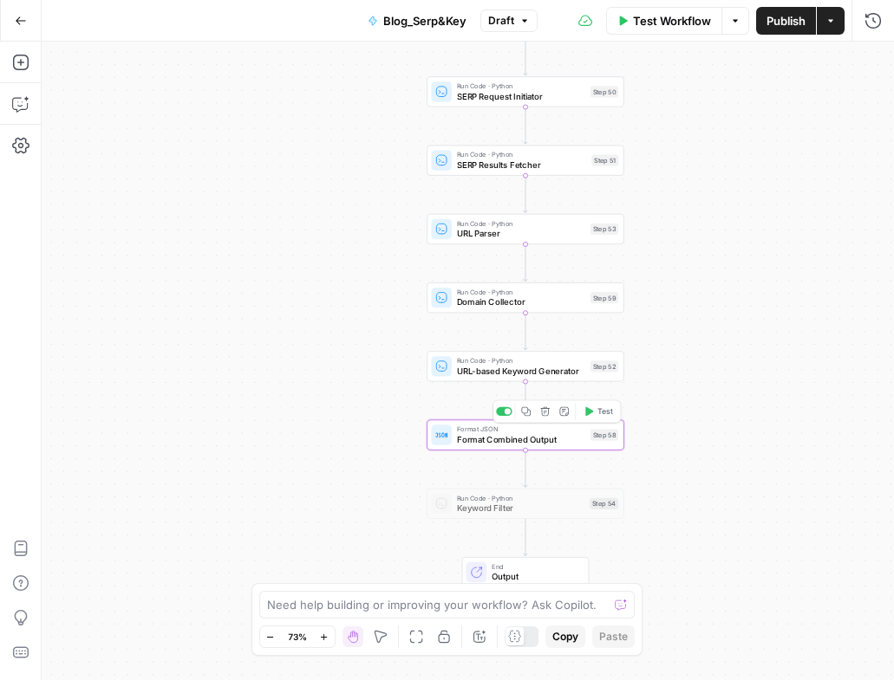
click at [491, 440] on span "Format Combined Output" at bounding box center [521, 439] width 128 height 13
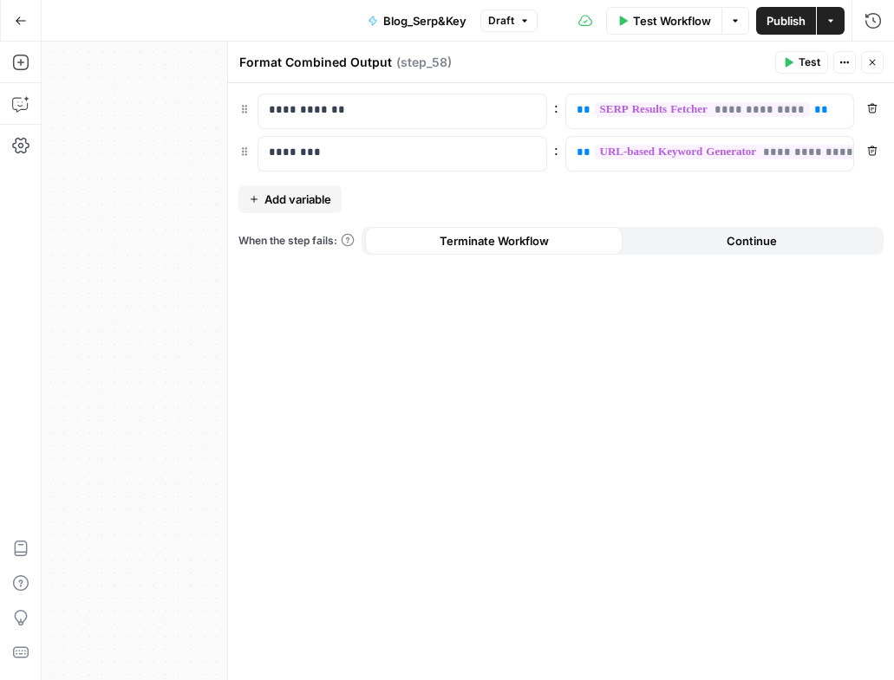
click at [862, 62] on button "Close" at bounding box center [872, 62] width 23 height 23
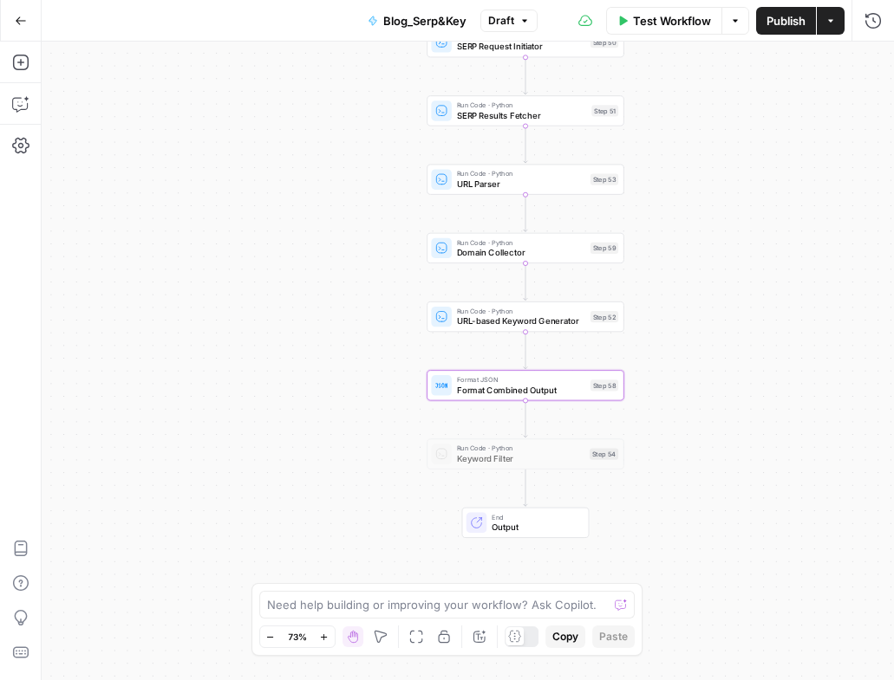
click at [495, 458] on span "Keyword Filter" at bounding box center [520, 459] width 127 height 13
click at [471, 462] on span "Keyword Filter" at bounding box center [520, 459] width 127 height 13
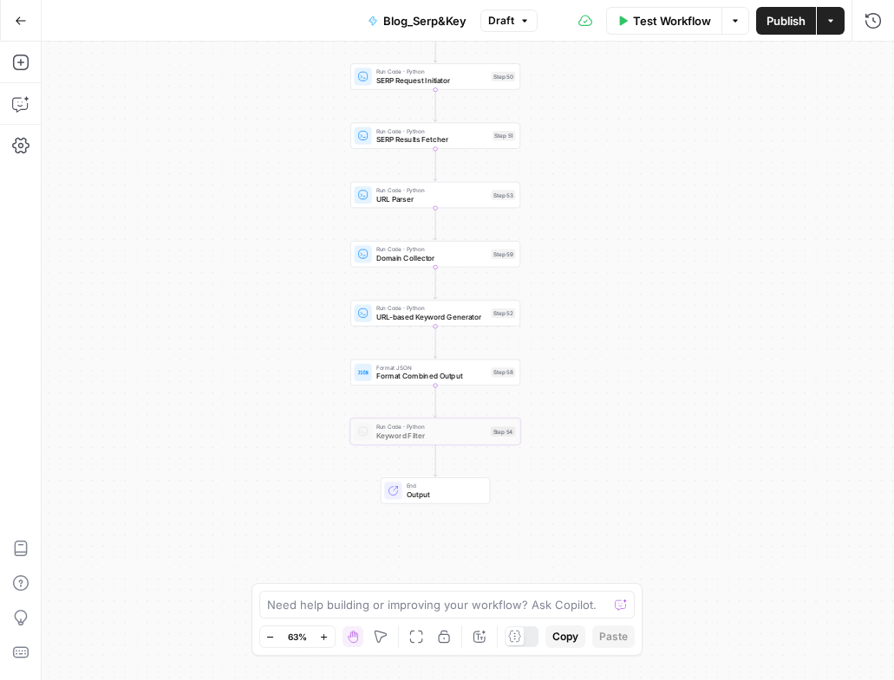
drag, startPoint x: 741, startPoint y: 510, endPoint x: 625, endPoint y: 434, distance: 138.5
click at [625, 434] on div "Workflow Set Inputs Inputs Run Code · Python SERP Request Initiator Step 50 Run…" at bounding box center [468, 361] width 852 height 639
click at [407, 479] on div "End Output" at bounding box center [435, 490] width 109 height 26
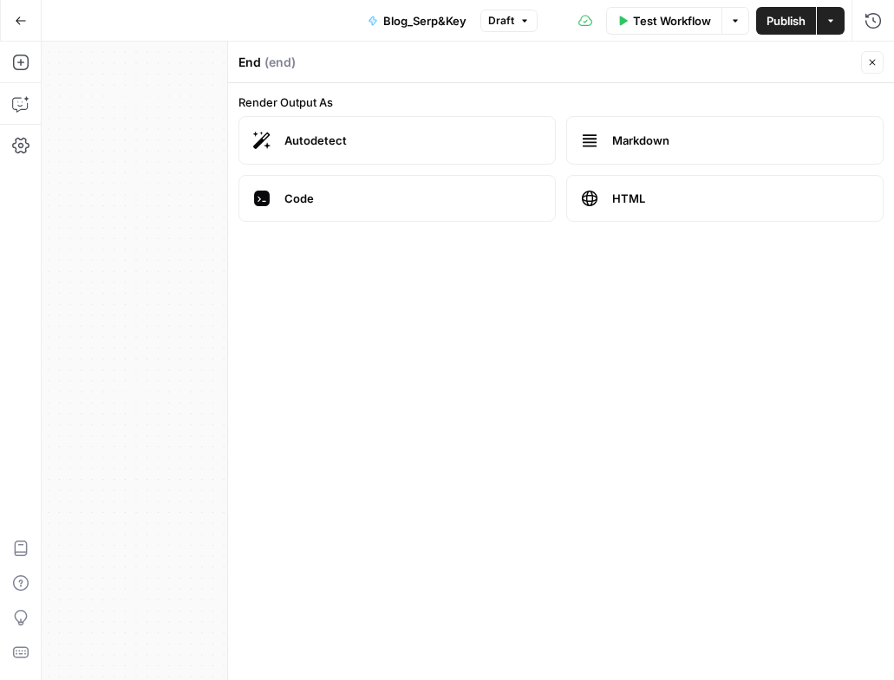
click at [857, 60] on div "End ( end ) Close" at bounding box center [560, 62] width 645 height 23
click at [866, 62] on button "Close" at bounding box center [872, 62] width 23 height 23
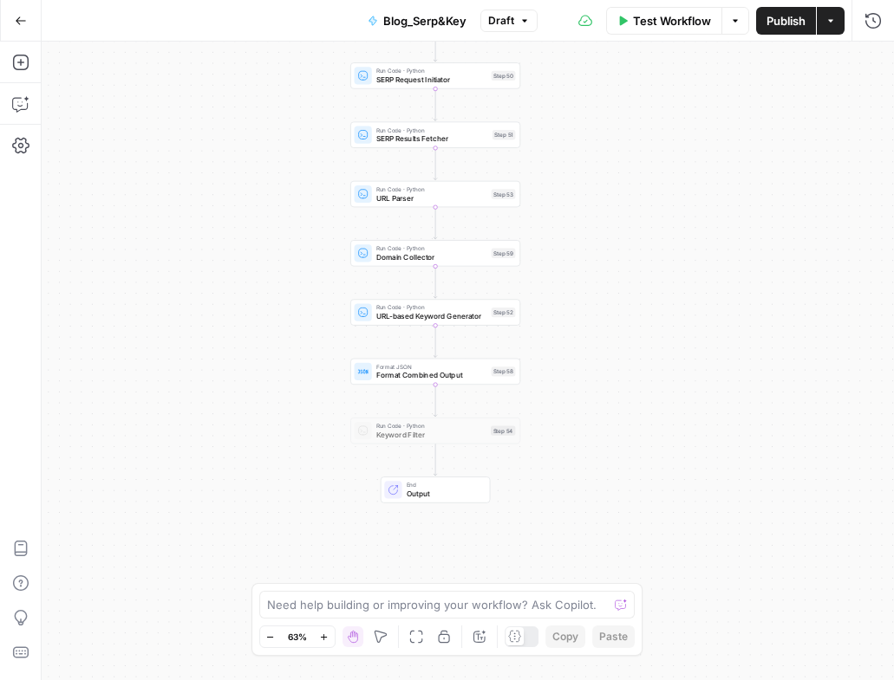
click at [463, 507] on div "Workflow Set Inputs Inputs Run Code · Python SERP Request Initiator Step 50 Run…" at bounding box center [468, 361] width 852 height 639
click at [412, 497] on span "Output" at bounding box center [444, 494] width 75 height 11
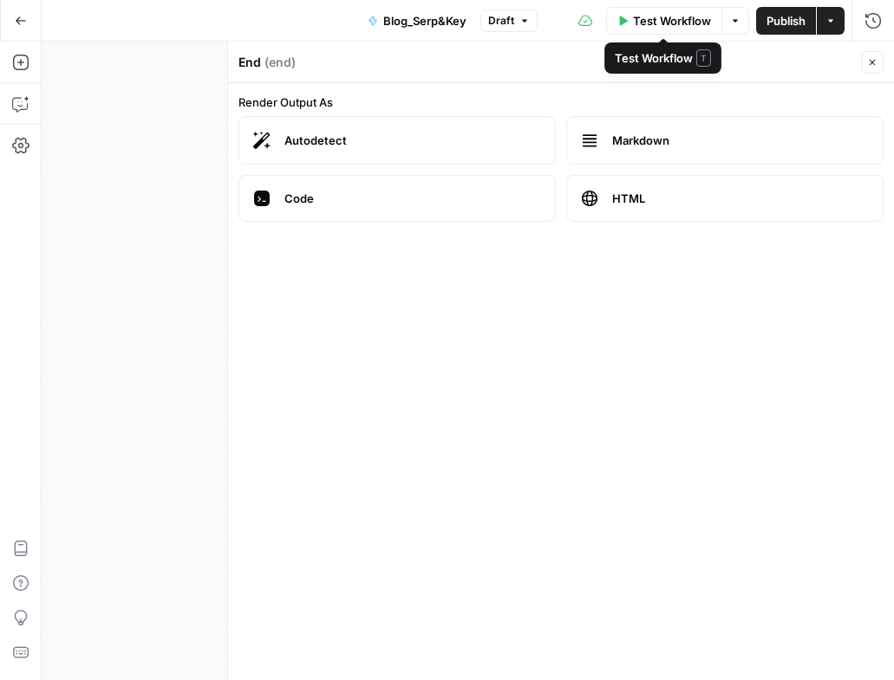
click at [683, 29] on button "Test Workflow" at bounding box center [664, 21] width 116 height 28
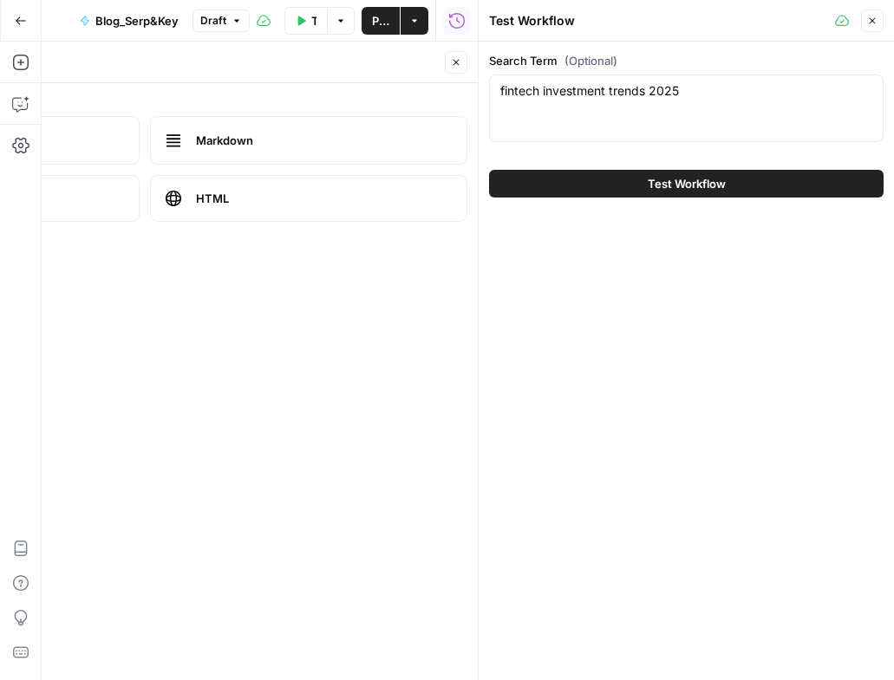
click at [681, 176] on span "Test Workflow" at bounding box center [687, 183] width 78 height 17
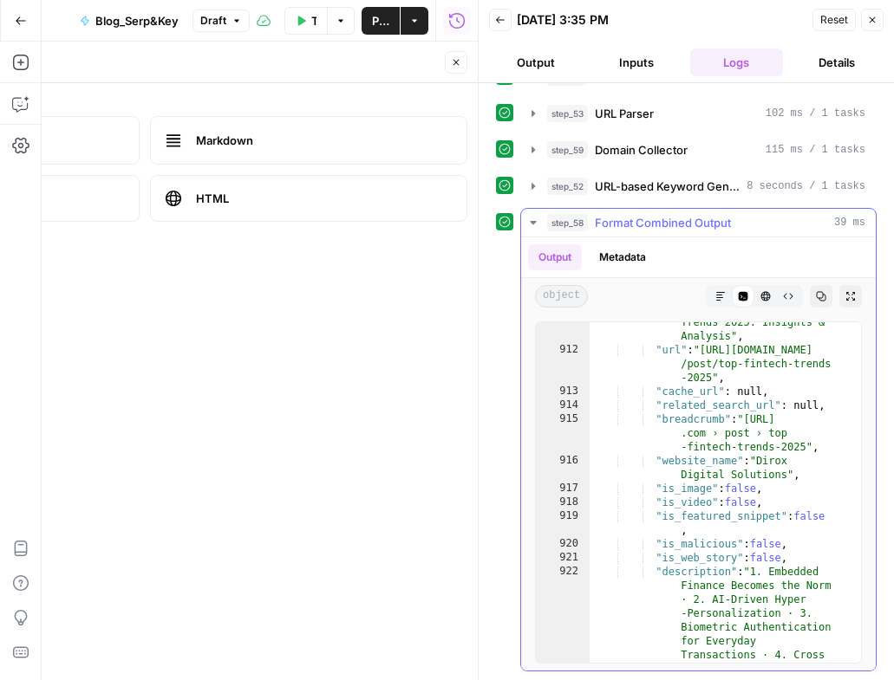
scroll to position [7026, 0]
click at [811, 302] on button "Copy" at bounding box center [821, 296] width 23 height 23
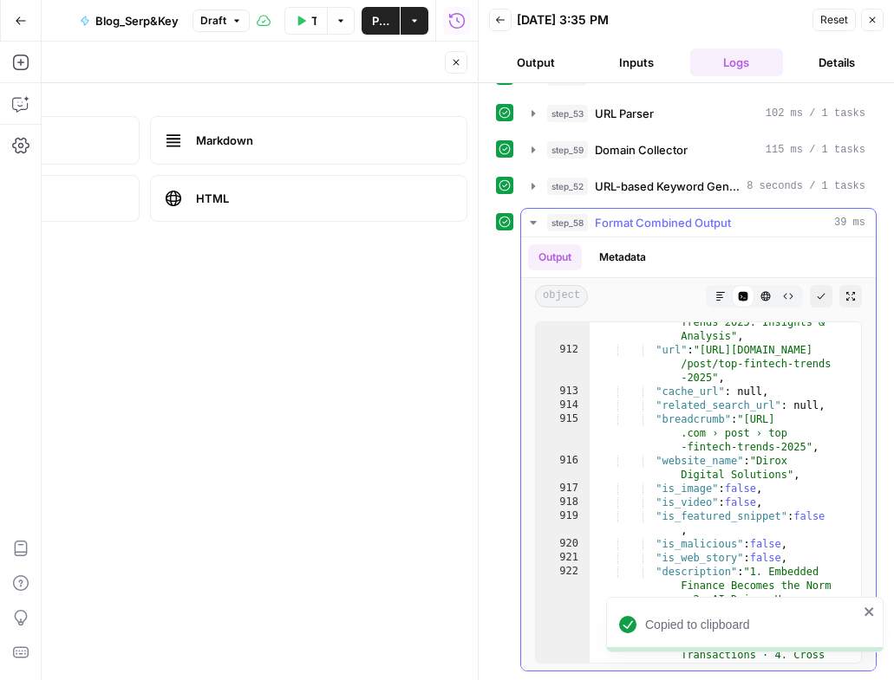
click at [664, 225] on span "Format Combined Output" at bounding box center [663, 222] width 136 height 17
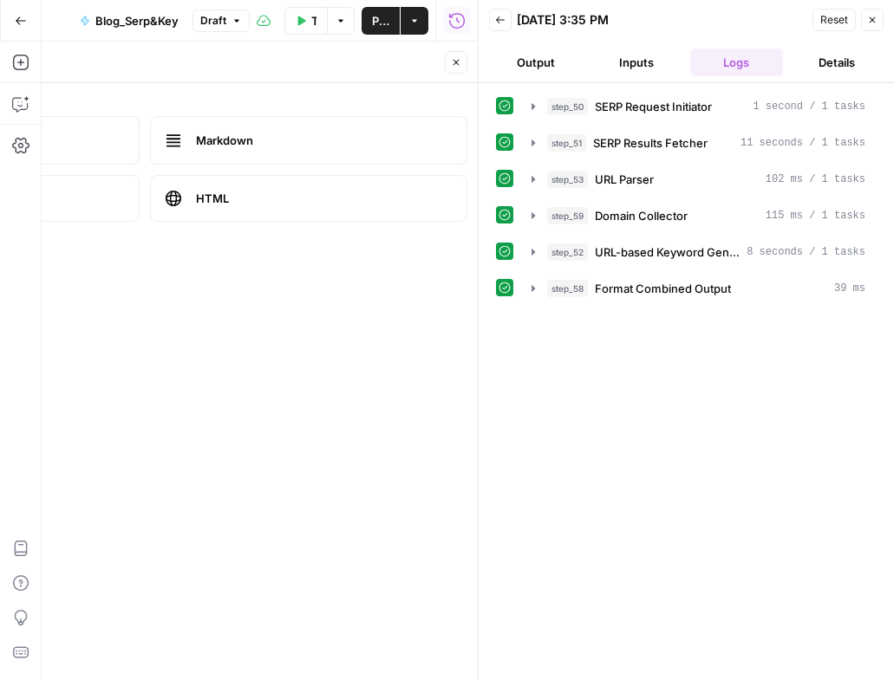
drag, startPoint x: 241, startPoint y: 385, endPoint x: 317, endPoint y: 223, distance: 179.2
click at [467, 425] on form "Render Output As Autodetect Markdown Code HTML" at bounding box center [145, 381] width 666 height 597
click at [867, 18] on icon "button" at bounding box center [872, 20] width 10 height 10
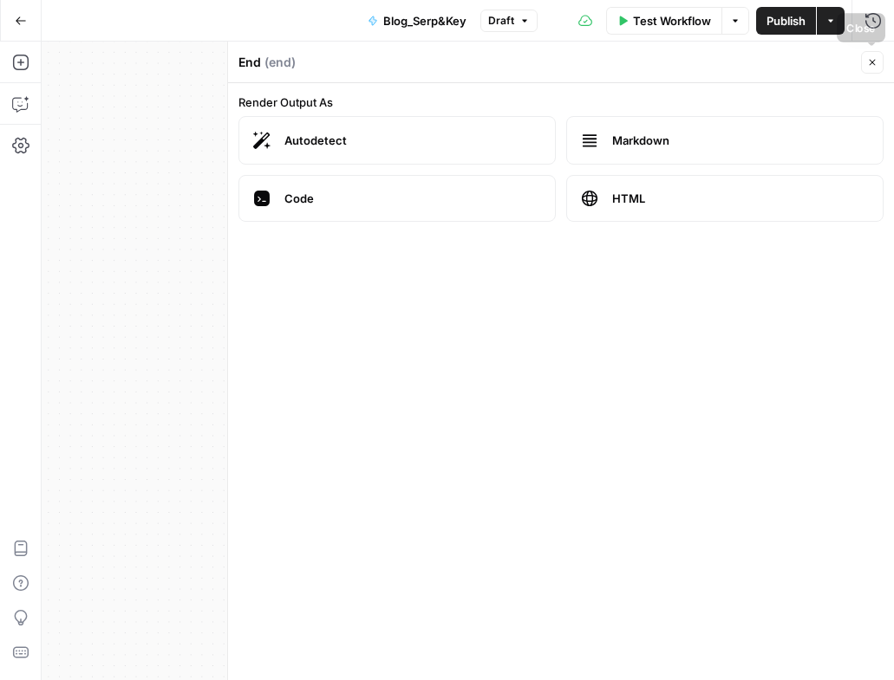
click at [874, 69] on button "Close" at bounding box center [872, 62] width 23 height 23
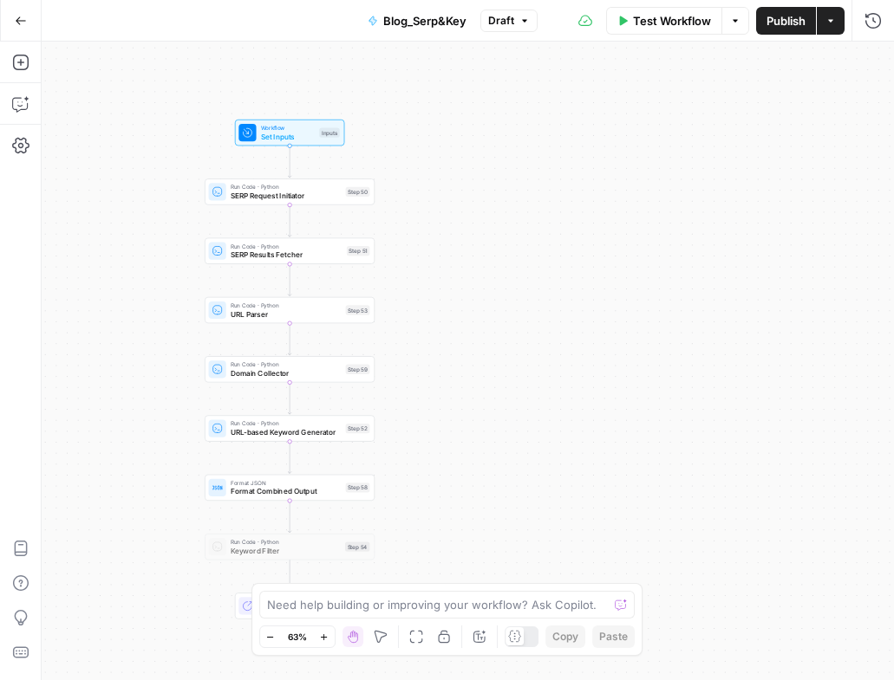
drag, startPoint x: 747, startPoint y: 310, endPoint x: 602, endPoint y: 427, distance: 186.3
click at [602, 427] on div "Workflow Set Inputs Inputs Run Code · Python SERP Request Initiator Step 50 Run…" at bounding box center [468, 361] width 852 height 639
click at [258, 494] on span "Format Combined Output" at bounding box center [286, 491] width 111 height 11
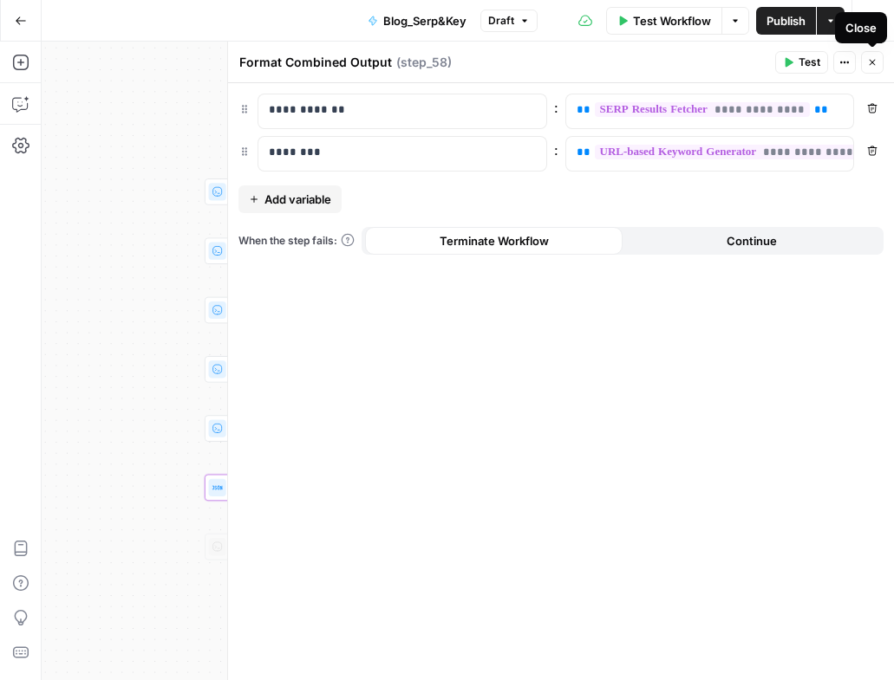
click at [876, 55] on button "Close" at bounding box center [872, 62] width 23 height 23
